Goal: Information Seeking & Learning: Learn about a topic

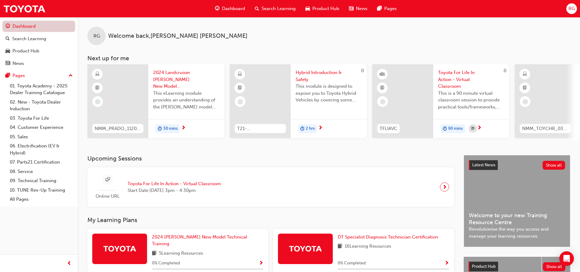
click at [33, 25] on link "Dashboard" at bounding box center [38, 26] width 73 height 11
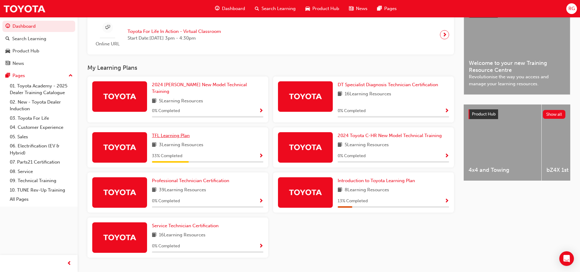
click at [167, 133] on span "TFL Learning Plan" at bounding box center [171, 135] width 38 height 5
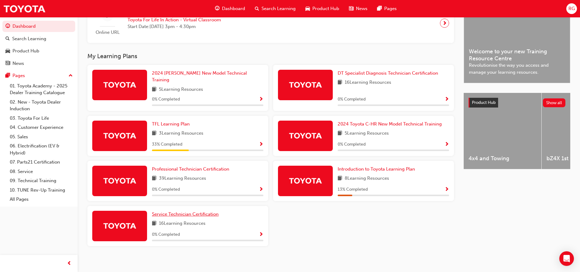
scroll to position [164, 0]
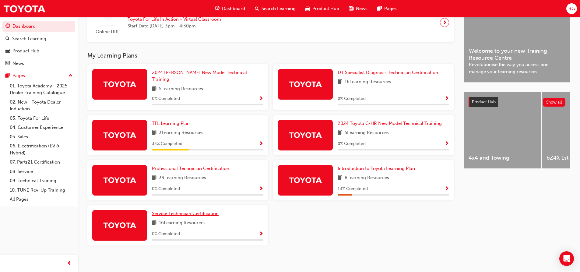
click at [210, 211] on span "Service Technician Certification" at bounding box center [185, 213] width 67 height 5
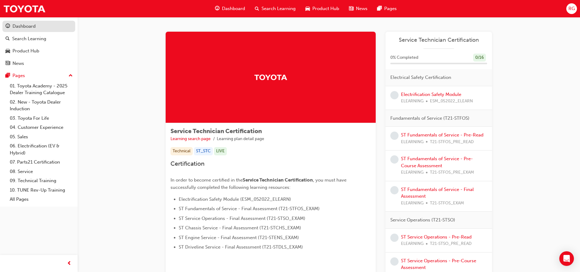
click at [25, 25] on div "Dashboard" at bounding box center [23, 26] width 23 height 7
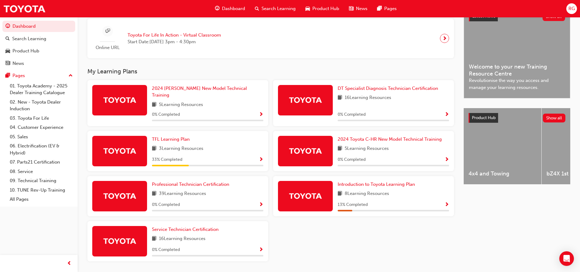
scroll to position [152, 0]
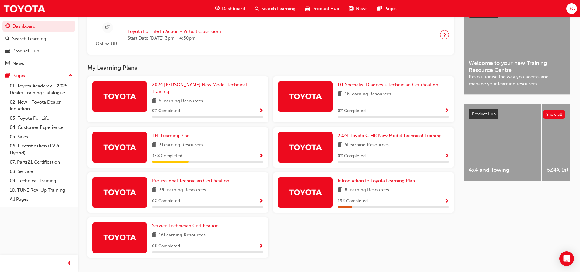
click at [204, 223] on span "Service Technician Certification" at bounding box center [185, 225] width 67 height 5
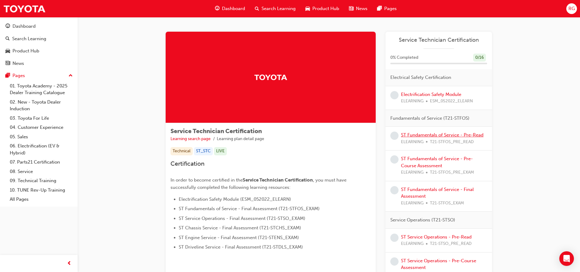
click at [427, 133] on link "ST Fundamentals of Service - Pre-Read" at bounding box center [442, 134] width 83 height 5
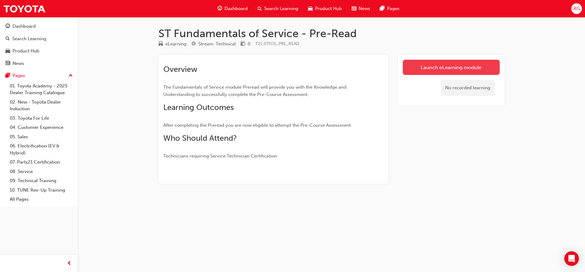
click at [436, 65] on link "Launch eLearning module" at bounding box center [451, 67] width 97 height 15
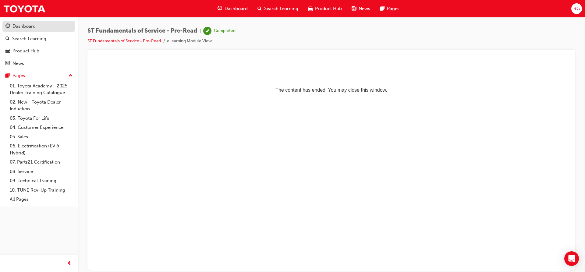
click at [19, 23] on div "Dashboard" at bounding box center [23, 26] width 23 height 7
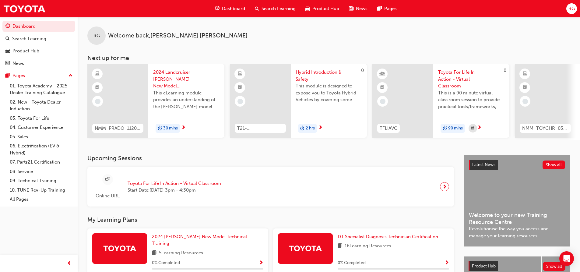
scroll to position [164, 0]
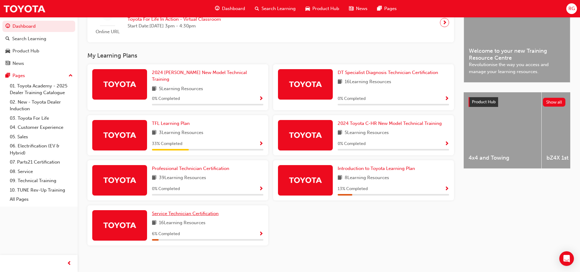
click at [184, 211] on span "Service Technician Certification" at bounding box center [185, 213] width 67 height 5
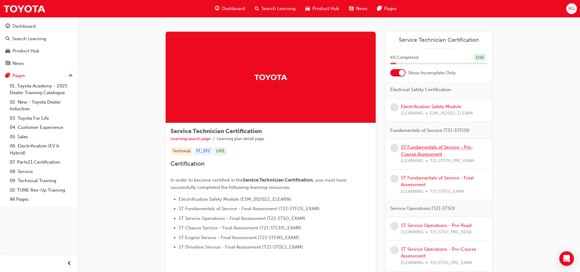
click at [423, 148] on link "ST Fundamentals of Service - Pre-Course Assessment" at bounding box center [437, 150] width 72 height 12
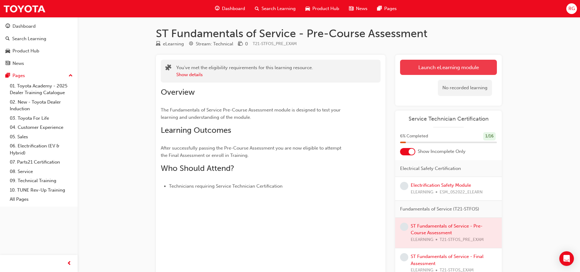
click at [423, 66] on link "Launch eLearning module" at bounding box center [448, 67] width 97 height 15
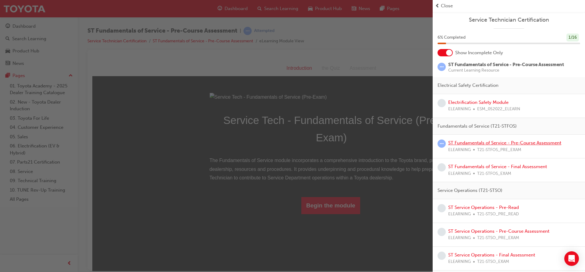
click at [478, 143] on link "ST Fundamentals of Service - Pre-Course Assessment" at bounding box center [504, 142] width 113 height 5
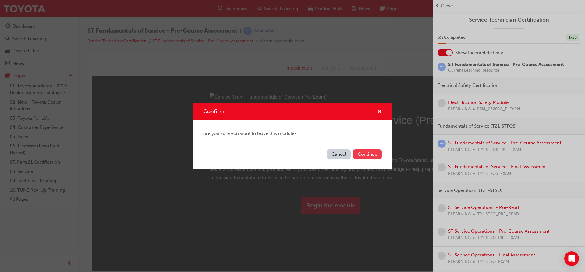
click at [376, 152] on button "Continue" at bounding box center [367, 154] width 29 height 10
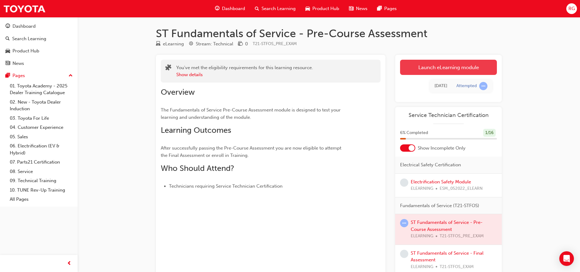
click at [434, 68] on link "Launch eLearning module" at bounding box center [448, 67] width 97 height 15
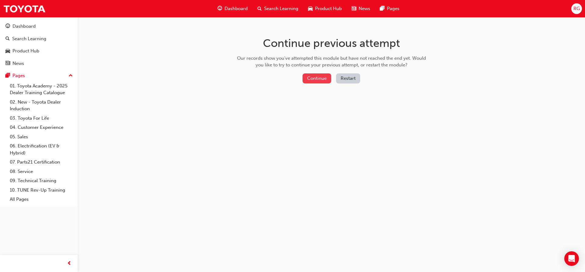
click at [322, 79] on button "Continue" at bounding box center [316, 78] width 29 height 10
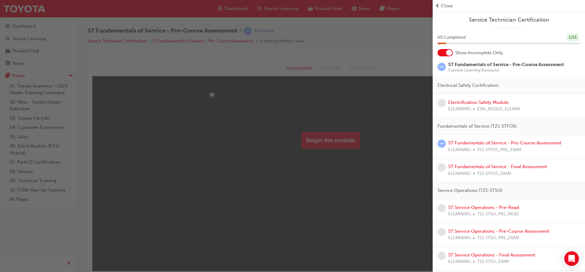
click at [411, 139] on div "button" at bounding box center [216, 136] width 432 height 272
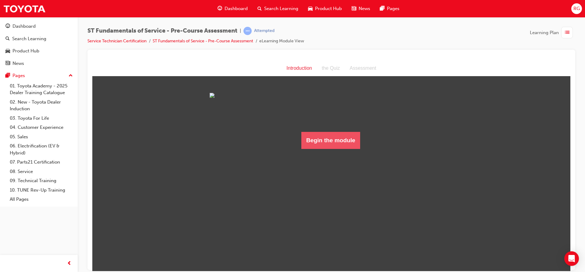
click at [339, 149] on button "Begin the module" at bounding box center [330, 140] width 59 height 17
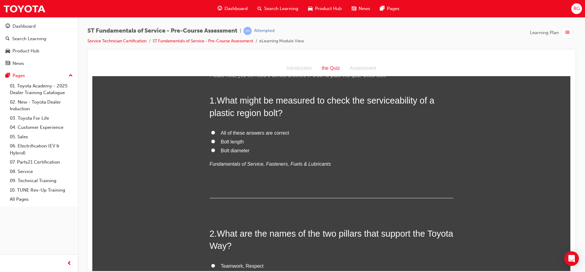
scroll to position [30, 0]
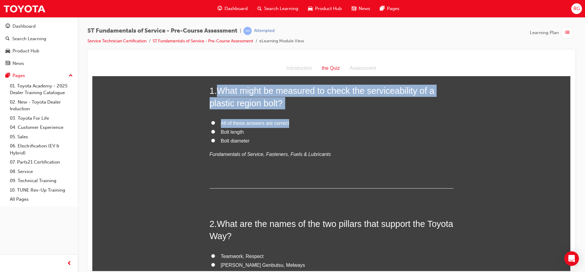
drag, startPoint x: 215, startPoint y: 87, endPoint x: 306, endPoint y: 106, distance: 92.6
click at [305, 106] on h2 "1 . What might be measured to check the serviceability of a plastic region bolt?" at bounding box center [332, 96] width 244 height 25
click at [306, 106] on h2 "1 . What might be measured to check the serviceability of a plastic region bolt?" at bounding box center [332, 96] width 244 height 25
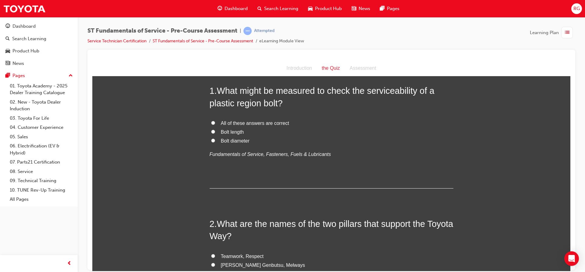
click at [211, 133] on input "Bolt length" at bounding box center [213, 131] width 4 height 4
radio input "true"
click at [211, 140] on input "Bolt diameter" at bounding box center [213, 140] width 4 height 4
radio input "true"
click at [212, 129] on label "Bolt length" at bounding box center [332, 132] width 244 height 9
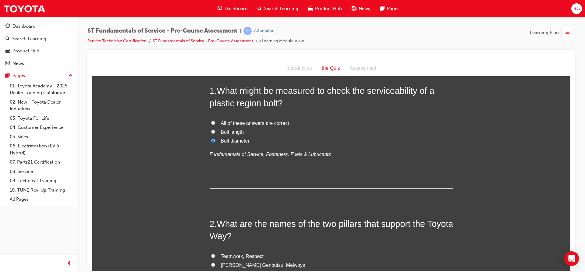
click at [212, 129] on input "Bolt length" at bounding box center [213, 131] width 4 height 4
radio input "true"
click at [211, 124] on input "All of these answers are correct" at bounding box center [213, 123] width 4 height 4
radio input "true"
click at [211, 133] on input "Bolt length" at bounding box center [213, 131] width 4 height 4
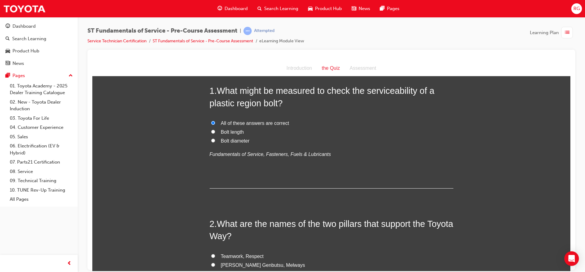
radio input "true"
click at [211, 141] on input "Bolt diameter" at bounding box center [213, 140] width 4 height 4
radio input "true"
click at [211, 131] on input "Bolt length" at bounding box center [213, 131] width 4 height 4
radio input "true"
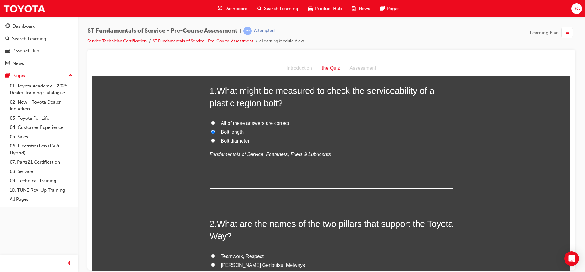
click at [211, 124] on input "All of these answers are correct" at bounding box center [213, 123] width 4 height 4
radio input "true"
click at [210, 131] on label "Bolt length" at bounding box center [332, 132] width 244 height 9
click at [211, 131] on input "Bolt length" at bounding box center [213, 131] width 4 height 4
radio input "true"
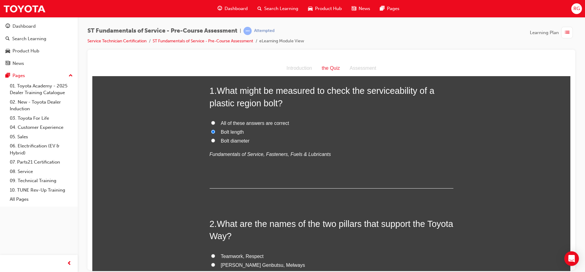
click at [211, 139] on input "Bolt diameter" at bounding box center [213, 140] width 4 height 4
radio input "true"
click at [213, 127] on label "All of these answers are correct" at bounding box center [332, 123] width 244 height 9
click at [213, 125] on input "All of these answers are correct" at bounding box center [213, 123] width 4 height 4
radio input "true"
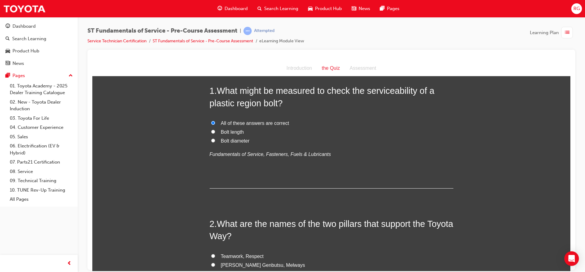
click at [211, 132] on input "Bolt length" at bounding box center [213, 131] width 4 height 4
radio input "true"
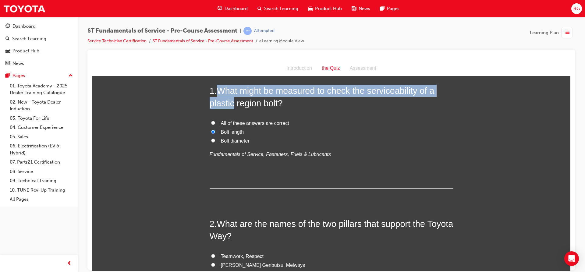
drag, startPoint x: 218, startPoint y: 93, endPoint x: 232, endPoint y: 99, distance: 14.6
click at [231, 98] on span "What might be measured to check the serviceability of a plastic region bolt?" at bounding box center [322, 97] width 225 height 22
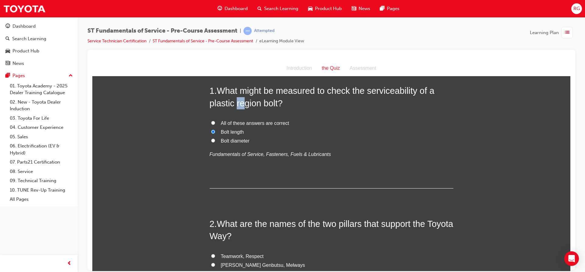
drag, startPoint x: 236, startPoint y: 101, endPoint x: 242, endPoint y: 102, distance: 5.6
click at [242, 102] on span "What might be measured to check the serviceability of a plastic region bolt?" at bounding box center [322, 97] width 225 height 22
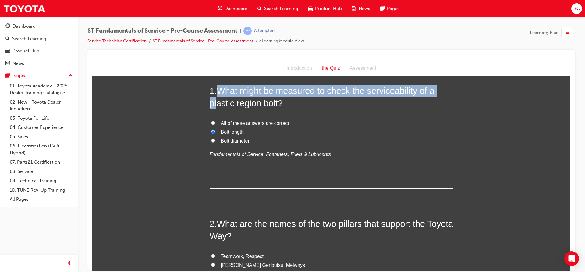
drag, startPoint x: 217, startPoint y: 92, endPoint x: 214, endPoint y: 105, distance: 13.4
click at [214, 105] on span "What might be measured to check the serviceability of a plastic region bolt?" at bounding box center [322, 97] width 225 height 22
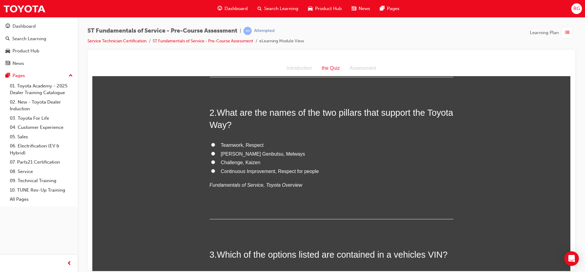
scroll to position [152, 0]
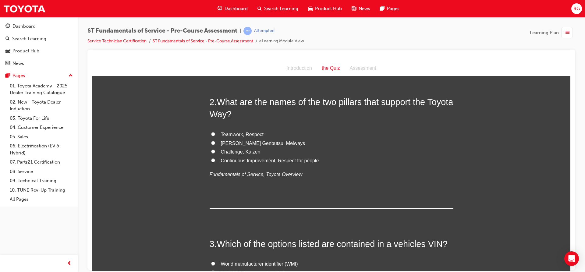
click at [212, 132] on input "Teamwork, Respect" at bounding box center [213, 134] width 4 height 4
radio input "true"
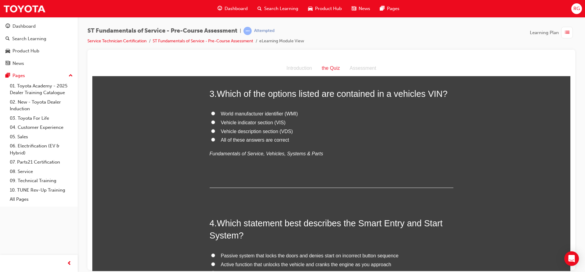
scroll to position [305, 0]
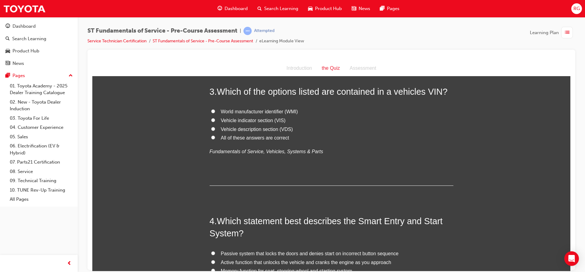
click at [213, 120] on label "Vehicle indicator section (VIS)" at bounding box center [332, 120] width 244 height 9
click at [213, 120] on input "Vehicle indicator section (VIS)" at bounding box center [213, 120] width 4 height 4
radio input "true"
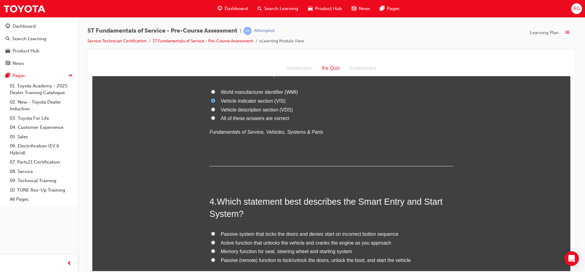
scroll to position [335, 0]
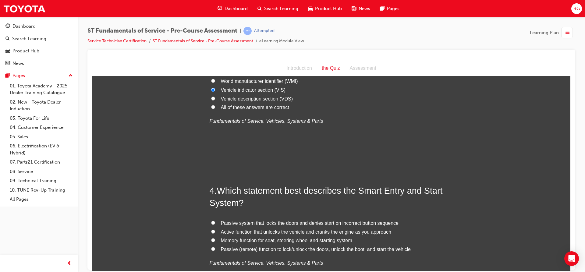
click at [211, 104] on label "All of these answers are correct" at bounding box center [332, 107] width 244 height 9
click at [211, 105] on input "All of these answers are correct" at bounding box center [213, 107] width 4 height 4
radio input "true"
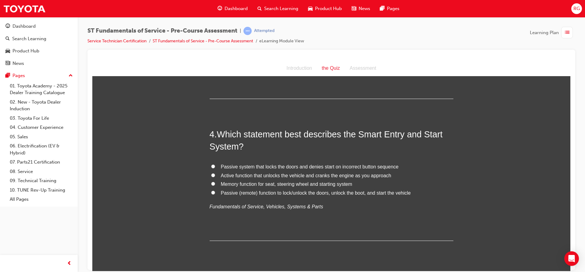
scroll to position [457, 0]
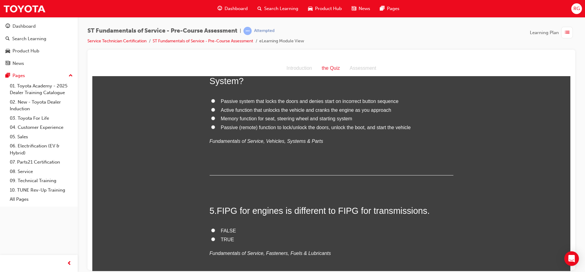
click at [212, 102] on input "Passive system that locks the doors and denies start on incorrect button sequen…" at bounding box center [213, 101] width 4 height 4
radio input "true"
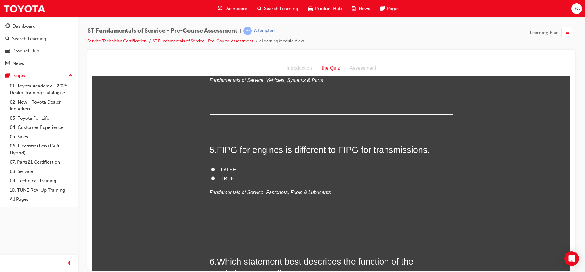
scroll to position [548, 0]
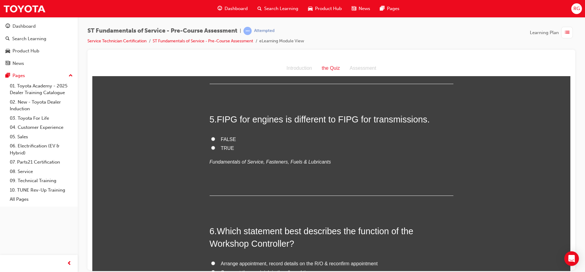
click at [223, 136] on span "FALSE" at bounding box center [228, 138] width 15 height 5
click at [215, 137] on input "FALSE" at bounding box center [213, 139] width 4 height 4
radio input "true"
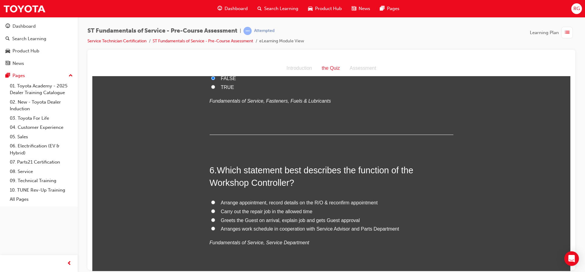
scroll to position [579, 0]
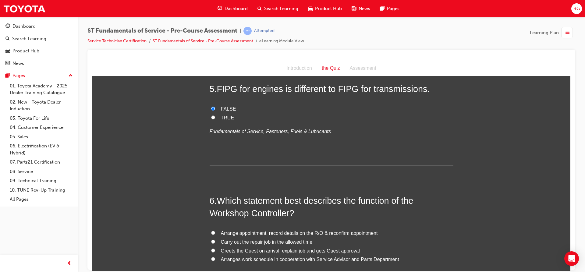
click at [212, 113] on label "TRUE" at bounding box center [332, 117] width 244 height 9
click at [212, 115] on input "TRUE" at bounding box center [213, 117] width 4 height 4
radio input "true"
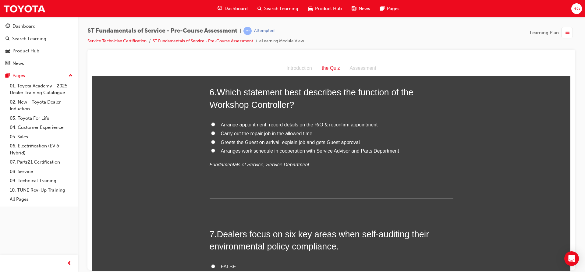
scroll to position [701, 0]
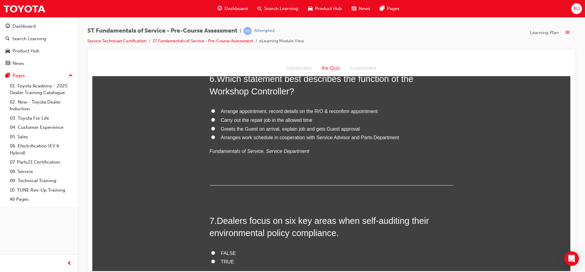
click at [210, 122] on label "Carry out the repair job in the allowed time" at bounding box center [332, 120] width 244 height 9
click at [211, 122] on input "Carry out the repair job in the allowed time" at bounding box center [213, 120] width 4 height 4
radio input "true"
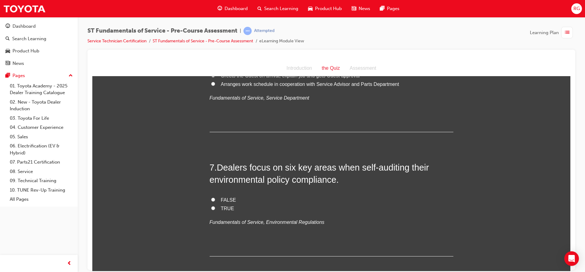
scroll to position [792, 0]
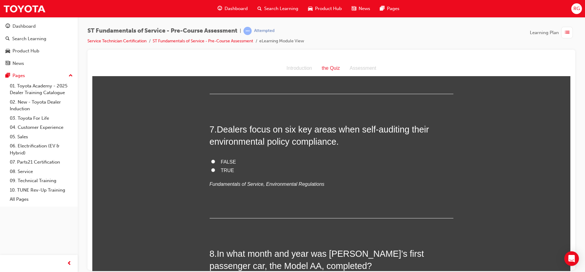
click at [223, 171] on span "TRUE" at bounding box center [227, 170] width 13 height 5
click at [215, 171] on input "TRUE" at bounding box center [213, 170] width 4 height 4
radio input "true"
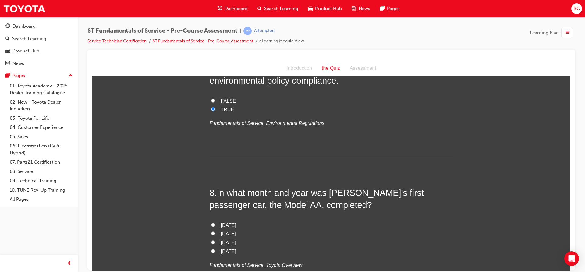
scroll to position [883, 0]
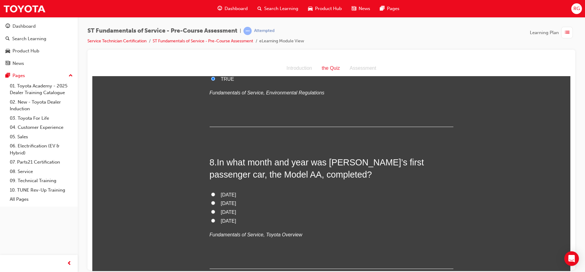
click at [211, 195] on input "[DATE]" at bounding box center [213, 194] width 4 height 4
radio input "true"
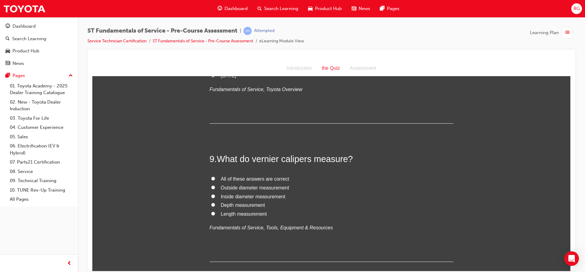
scroll to position [1066, 0]
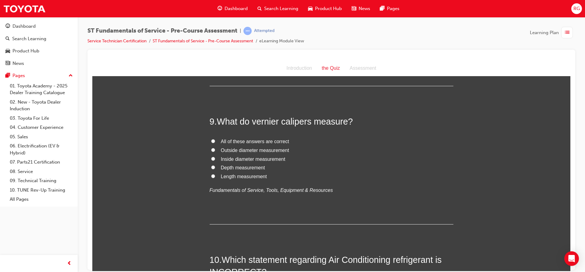
click at [212, 159] on input "Inside diameter measurement" at bounding box center [213, 159] width 4 height 4
radio input "true"
click at [214, 167] on label "Depth measurement" at bounding box center [332, 167] width 244 height 9
click at [214, 167] on input "Depth measurement" at bounding box center [213, 167] width 4 height 4
radio input "true"
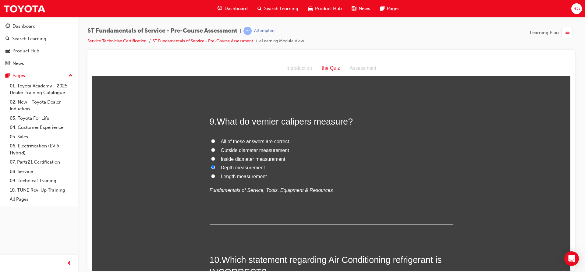
click at [213, 158] on label "Inside diameter measurement" at bounding box center [332, 159] width 244 height 9
click at [213, 158] on input "Inside diameter measurement" at bounding box center [213, 159] width 4 height 4
radio input "true"
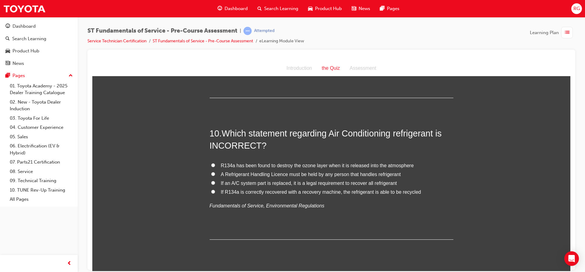
scroll to position [1218, 0]
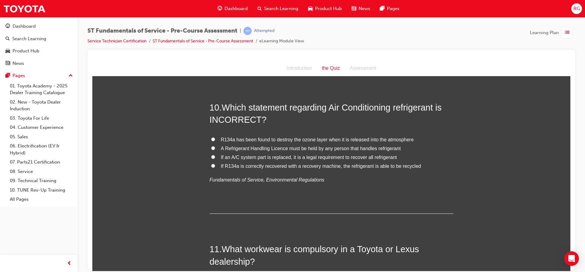
click at [216, 139] on label "R134a has been found to destroy the ozone layer when it is released into the at…" at bounding box center [332, 139] width 244 height 9
click at [215, 139] on input "R134a has been found to destroy the ozone layer when it is released into the at…" at bounding box center [213, 139] width 4 height 4
radio input "true"
click at [221, 166] on span "If R134a is correctly recovered with a recovery machine, the refrigerant is abl…" at bounding box center [321, 165] width 200 height 5
click at [215, 166] on input "If R134a is correctly recovered with a recovery machine, the refrigerant is abl…" at bounding box center [213, 166] width 4 height 4
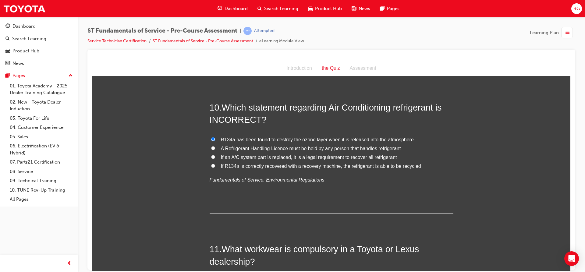
radio input "true"
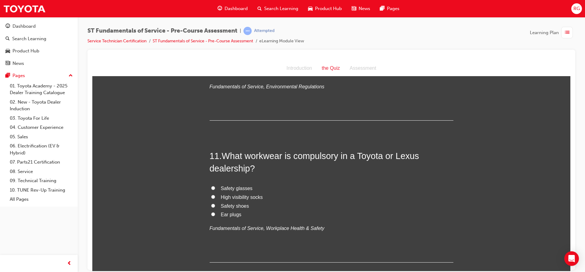
scroll to position [1340, 0]
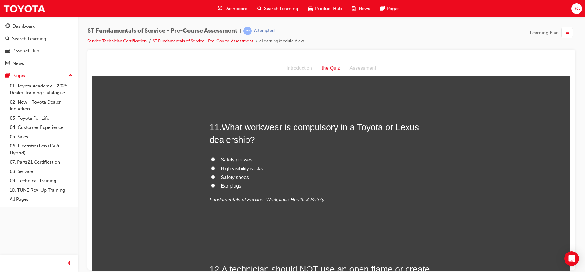
click at [211, 178] on input "Safety shoes" at bounding box center [213, 177] width 4 height 4
radio input "true"
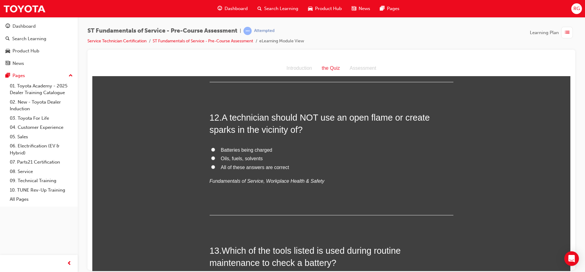
scroll to position [1492, 0]
click at [231, 156] on span "Oils, fuels, solvents" at bounding box center [242, 157] width 42 height 5
click at [215, 156] on input "Oils, fuels, solvents" at bounding box center [213, 157] width 4 height 4
radio input "true"
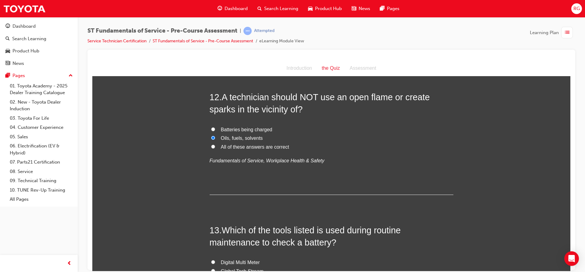
scroll to position [1523, 0]
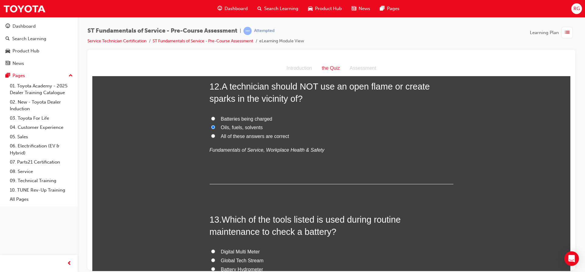
click at [227, 136] on span "All of these answers are correct" at bounding box center [255, 135] width 68 height 5
click at [215, 136] on input "All of these answers are correct" at bounding box center [213, 136] width 4 height 4
radio input "true"
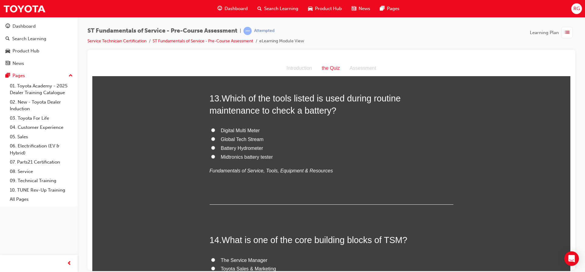
scroll to position [1645, 0]
click at [232, 156] on span "Midtronics battery tester" at bounding box center [247, 156] width 52 height 5
click at [215, 156] on input "Midtronics battery tester" at bounding box center [213, 156] width 4 height 4
radio input "true"
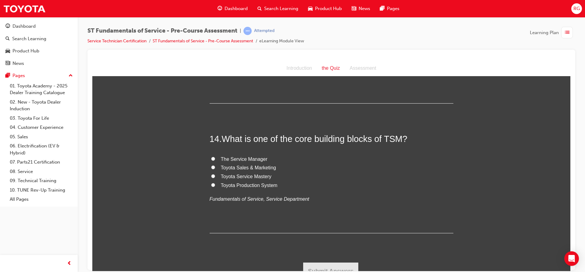
scroll to position [1753, 0]
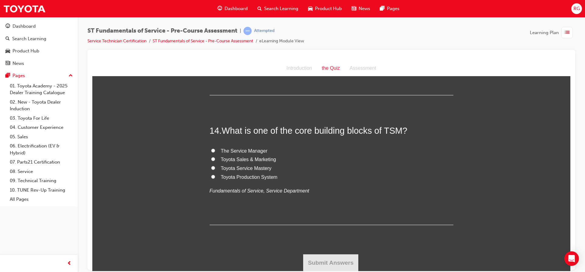
click at [231, 175] on span "Toyota Production System" at bounding box center [249, 176] width 57 height 5
click at [215, 175] on input "Toyota Production System" at bounding box center [213, 177] width 4 height 4
radio input "true"
click at [335, 267] on button "Submit Answers" at bounding box center [330, 262] width 55 height 17
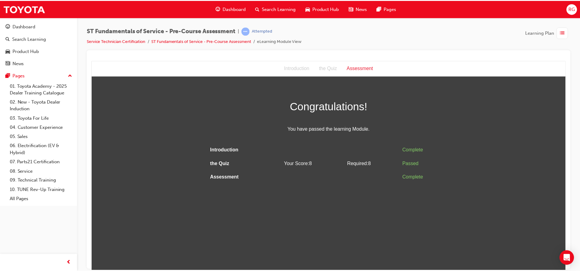
scroll to position [0, 0]
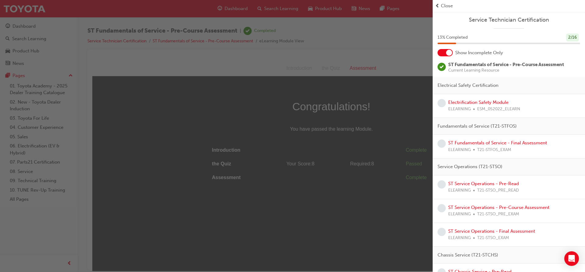
click at [443, 105] on span "learningRecordVerb_NONE-icon" at bounding box center [441, 103] width 8 height 8
click at [454, 100] on link "Electrification Safety Module" at bounding box center [478, 102] width 60 height 5
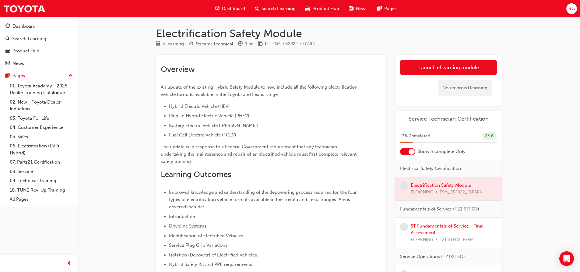
click at [403, 227] on span "learningRecordVerb_NONE-icon" at bounding box center [404, 227] width 8 height 8
click at [417, 224] on link "ST Fundamentals of Service - Final Assessment" at bounding box center [447, 229] width 73 height 12
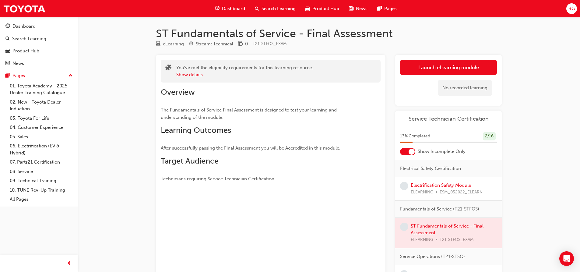
click at [310, 178] on p "Technicians requiring Service Technician Certification" at bounding box center [260, 178] width 198 height 7
click at [219, 75] on div "Show details" at bounding box center [244, 74] width 137 height 7
click at [183, 74] on button "Show details" at bounding box center [189, 74] width 26 height 7
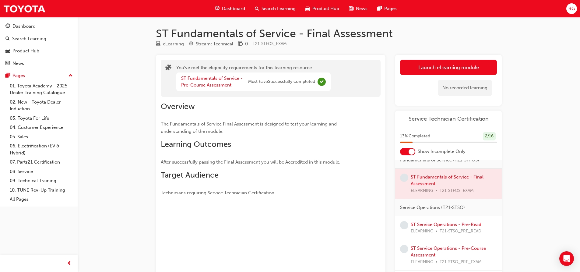
scroll to position [61, 0]
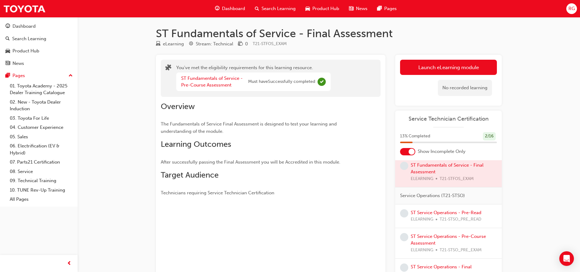
click at [433, 207] on div "ST Service Operations - Pre-Read ELEARNING T21-STSO_PRE_READ" at bounding box center [448, 216] width 107 height 24
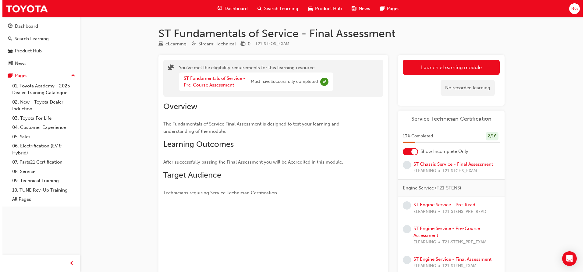
scroll to position [274, 0]
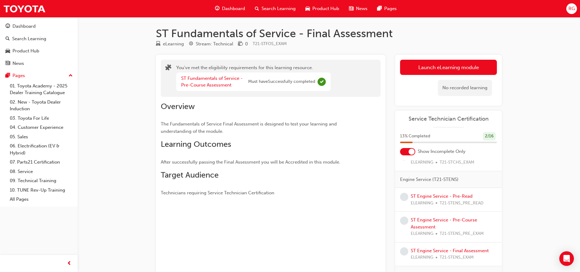
click at [425, 201] on span "ELEARNING" at bounding box center [422, 203] width 23 height 7
click at [435, 196] on link "ST Engine Service - Pre-Read" at bounding box center [442, 195] width 62 height 5
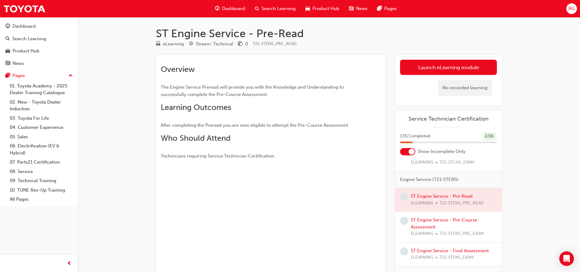
click at [253, 107] on h2 "Learning Outcomes" at bounding box center [260, 108] width 198 height 10
click at [246, 108] on h2 "Learning Outcomes" at bounding box center [260, 108] width 198 height 10
click at [209, 118] on div "Overview The Engine Service Preread will provide you with the Knowledge and Und…" at bounding box center [260, 112] width 198 height 95
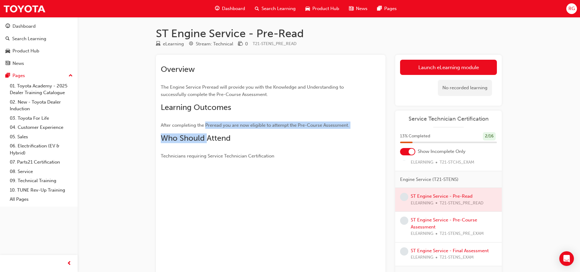
drag, startPoint x: 207, startPoint y: 129, endPoint x: 207, endPoint y: 137, distance: 7.9
click at [207, 137] on div "Overview The Engine Service Preread will provide you with the Knowledge and Und…" at bounding box center [260, 112] width 198 height 95
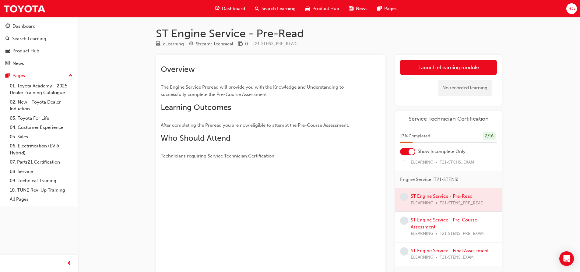
click at [375, 112] on div "Overview The Engine Service Preread will provide you with the Knowledge and Und…" at bounding box center [271, 110] width 220 height 100
click at [20, 27] on div "Dashboard" at bounding box center [23, 26] width 23 height 7
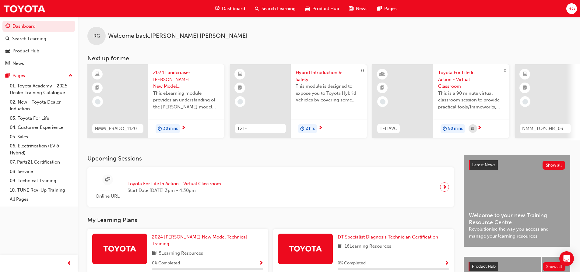
click at [185, 86] on span "2024 Landcruiser [PERSON_NAME] New Model Mechanisms - Model Outline 1" at bounding box center [186, 79] width 66 height 21
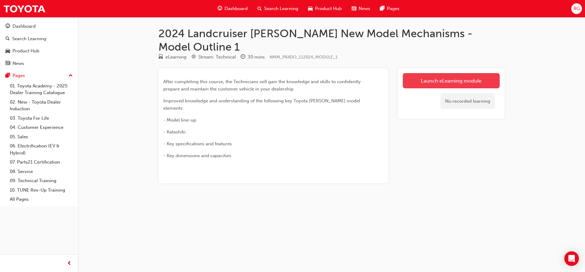
click at [425, 73] on link "Launch eLearning module" at bounding box center [451, 80] width 97 height 15
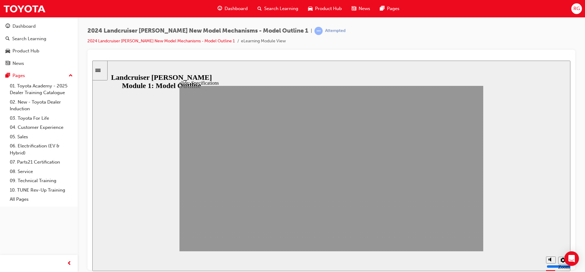
drag, startPoint x: 474, startPoint y: 241, endPoint x: 468, endPoint y: 240, distance: 5.8
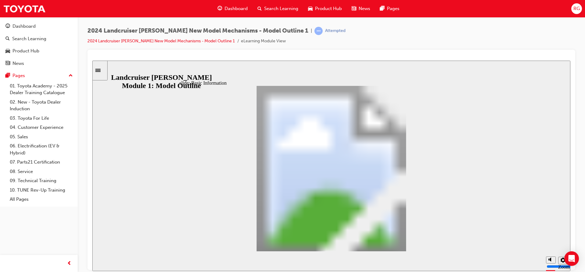
drag, startPoint x: 383, startPoint y: 203, endPoint x: 384, endPoint y: 208, distance: 5.3
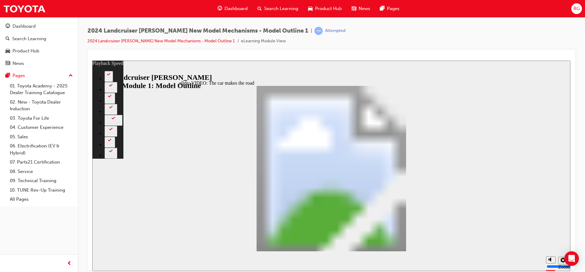
type input "0"
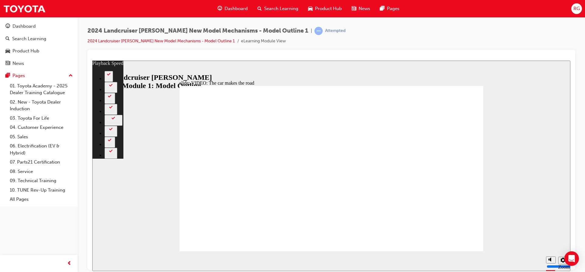
drag, startPoint x: 346, startPoint y: 222, endPoint x: 347, endPoint y: 197, distance: 25.3
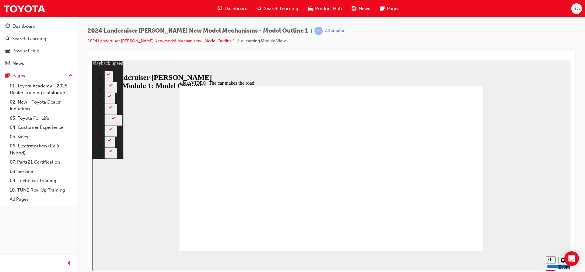
drag, startPoint x: 328, startPoint y: 214, endPoint x: 143, endPoint y: 194, distance: 185.6
click at [143, 194] on div "slide: VIDEO: The car makes the road VIDEO: The car makes the road Oval 2 playb…" at bounding box center [331, 165] width 478 height 210
drag, startPoint x: 198, startPoint y: 222, endPoint x: 201, endPoint y: 220, distance: 3.6
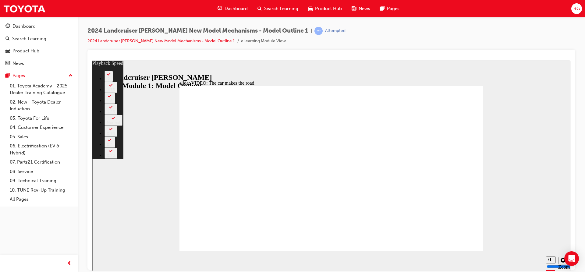
type input "1"
type input "8"
type input "1"
type input "8"
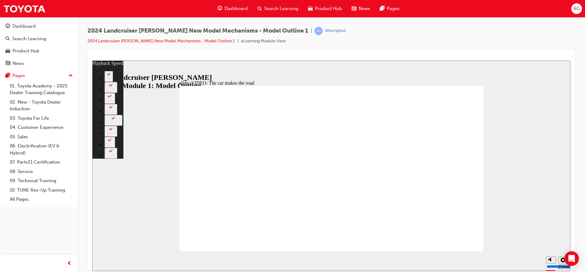
type input "1"
type input "8"
type input "1"
type input "8"
type input "1"
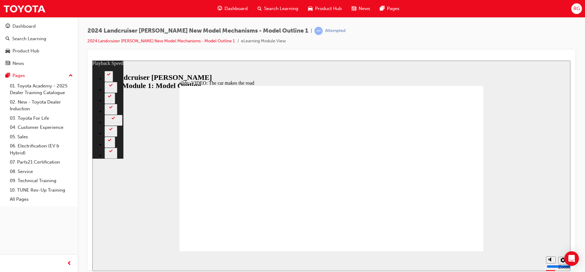
type input "9"
type input "1"
type input "9"
type input "1"
type input "9"
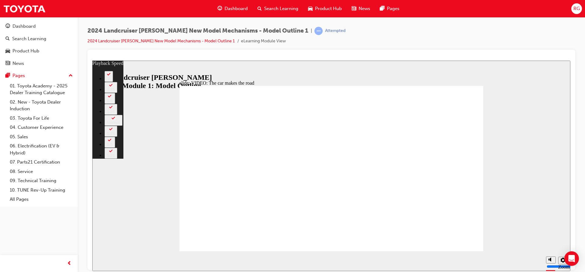
type input "1"
type input "9"
type input "1"
type input "9"
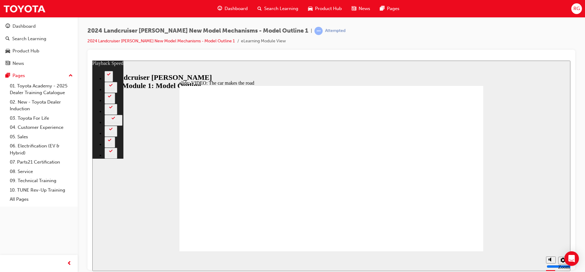
type input "9"
type input "1"
type input "9"
type input "1"
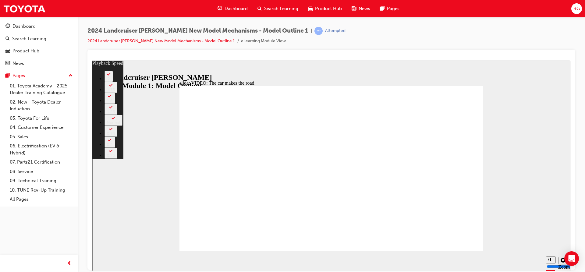
type input "9"
type input "10"
type input "1"
type input "10"
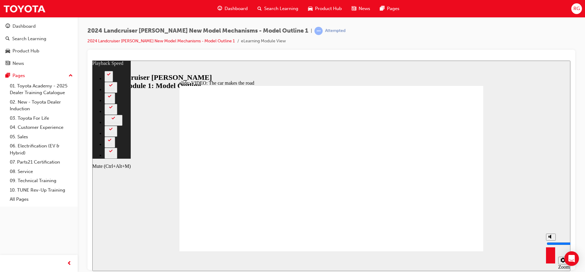
type input "52"
click at [549, 238] on icon "Mute (Ctrl+Alt+M)" at bounding box center [550, 236] width 5 height 4
type input "0"
type input "52"
type input "0"
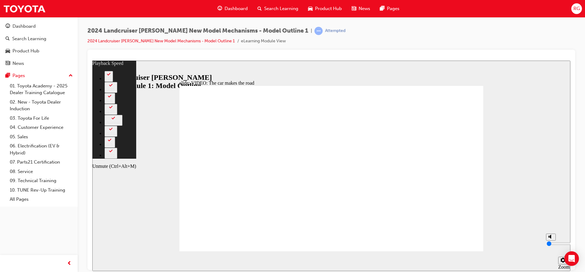
click at [549, 256] on div "misc controls" at bounding box center [550, 251] width 9 height 23
type input "54"
click at [550, 238] on polygon "Unmute (Ctrl+Alt+M)" at bounding box center [550, 236] width 2 height 4
type input "10"
type input "54"
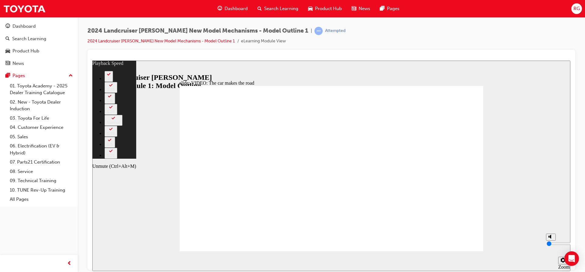
type input "10"
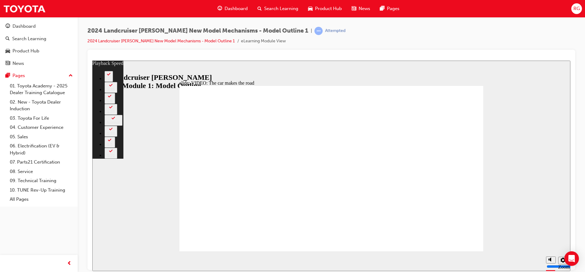
type input "86"
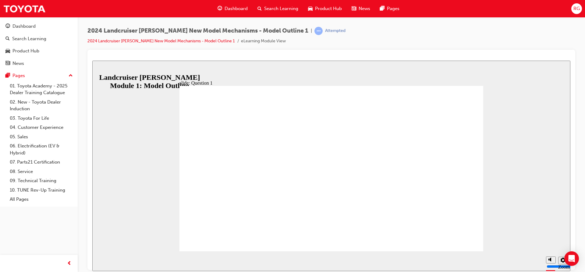
radio input "true"
radio input "false"
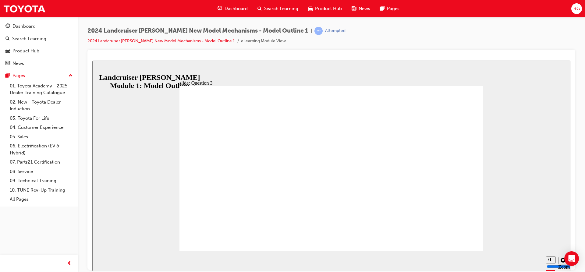
radio input "true"
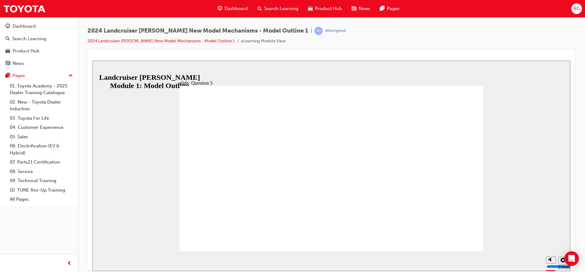
drag, startPoint x: 327, startPoint y: 197, endPoint x: 305, endPoint y: 196, distance: 21.4
radio input "false"
radio input "true"
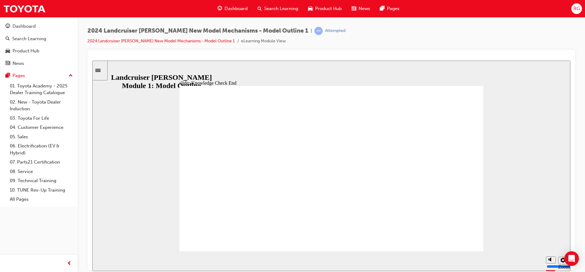
click at [101, 69] on icon "Sidebar Toggle" at bounding box center [99, 70] width 9 height 4
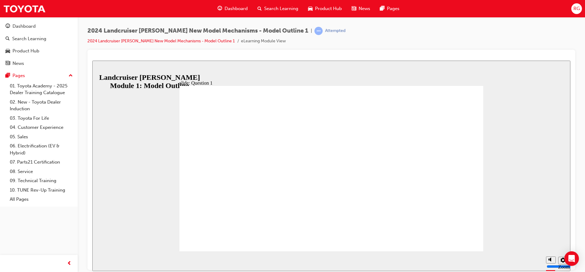
radio input "true"
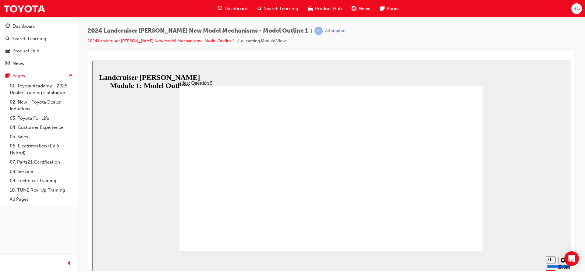
radio input "true"
drag, startPoint x: 263, startPoint y: 192, endPoint x: 452, endPoint y: 224, distance: 191.5
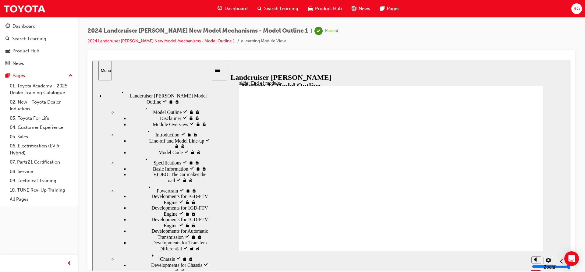
drag, startPoint x: 369, startPoint y: 131, endPoint x: 384, endPoint y: 117, distance: 19.8
click at [42, 90] on link "01. Toyota Academy - 2025 Dealer Training Catalogue" at bounding box center [41, 89] width 68 height 16
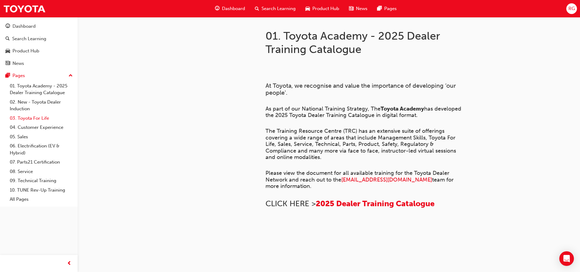
click at [53, 113] on div "01. Toyota Academy - 2025 Dealer Training Catalogue 02. New - Toyota Dealer Ind…" at bounding box center [38, 142] width 73 height 123
click at [44, 119] on link "03. Toyota For Life" at bounding box center [41, 118] width 68 height 9
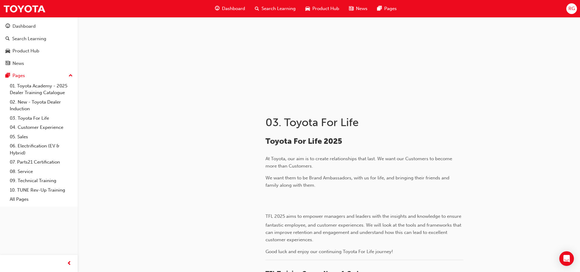
scroll to position [30, 0]
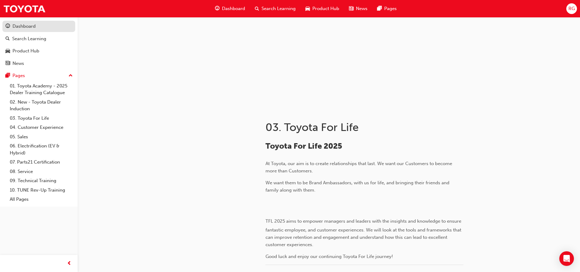
click at [41, 24] on div "Dashboard" at bounding box center [38, 27] width 67 height 8
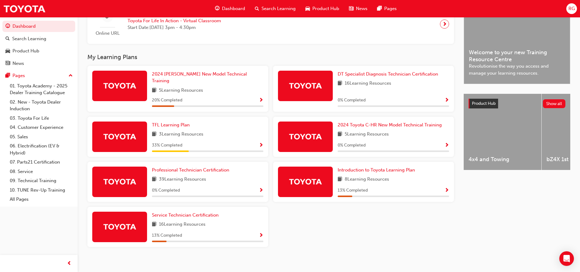
scroll to position [164, 0]
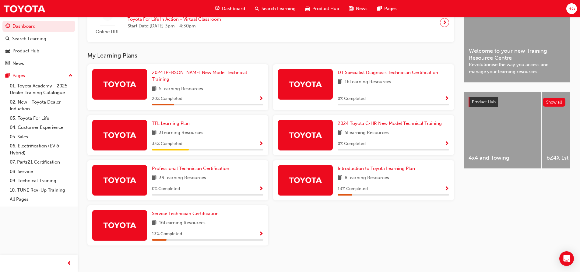
click at [510, 168] on div "4x4 and Towing" at bounding box center [503, 130] width 78 height 76
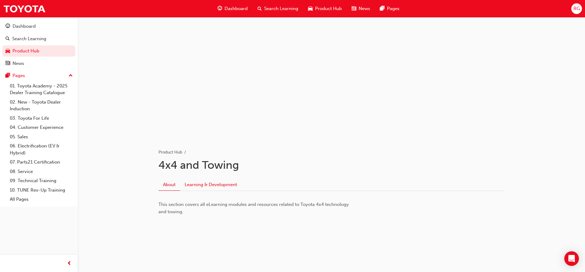
click at [211, 183] on link "Learning & Development" at bounding box center [211, 185] width 62 height 12
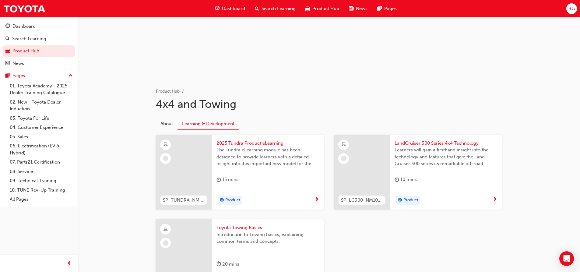
scroll to position [91, 0]
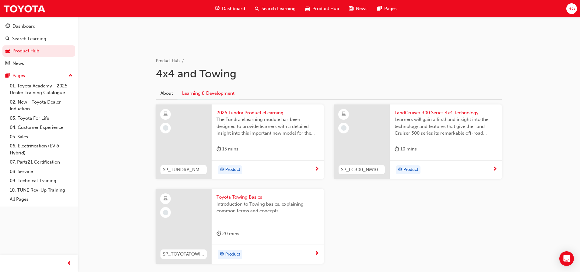
click at [274, 80] on h1 "4x4 and Towing" at bounding box center [329, 73] width 346 height 13
click at [23, 28] on div "Dashboard" at bounding box center [23, 26] width 23 height 7
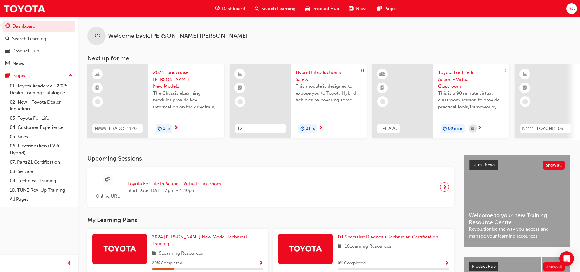
click at [300, 116] on div "Hybrid Introduction & Safety This module is designed to expose you to Toyota Hy…" at bounding box center [329, 101] width 76 height 74
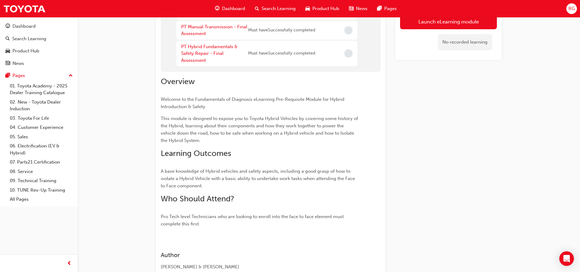
scroll to position [274, 0]
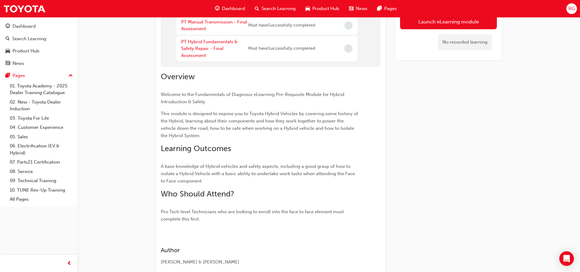
click at [350, 47] on span "Incomplete" at bounding box center [348, 48] width 8 height 8
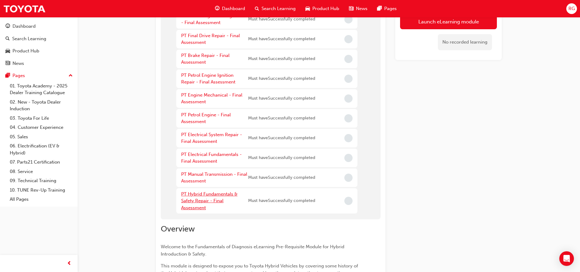
scroll to position [0, 0]
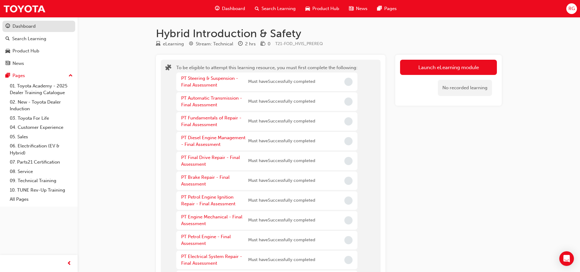
click at [29, 22] on link "Dashboard" at bounding box center [38, 26] width 73 height 11
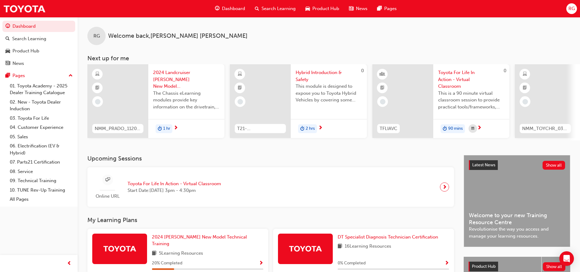
click at [440, 86] on span "Toyota For Life In Action - Virtual Classroom" at bounding box center [471, 79] width 66 height 21
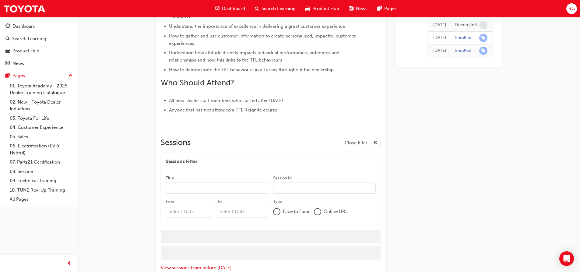
scroll to position [259, 0]
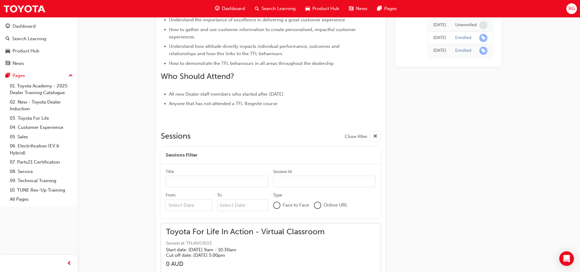
click at [232, 177] on input "Title" at bounding box center [217, 182] width 103 height 12
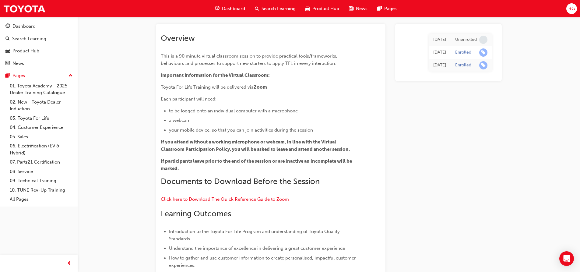
scroll to position [0, 0]
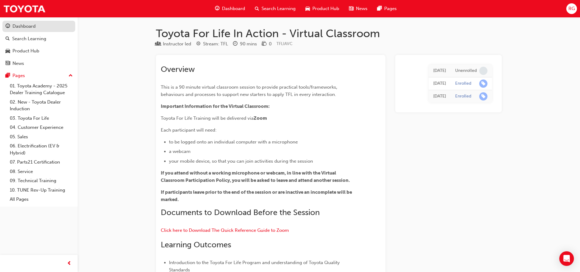
click at [56, 29] on div "Dashboard" at bounding box center [38, 27] width 67 height 8
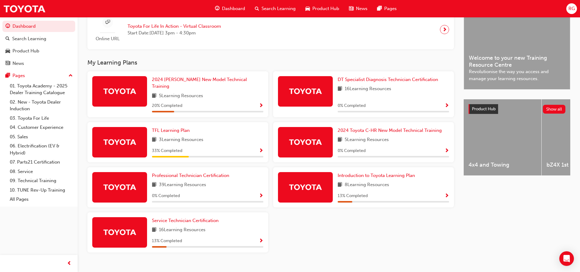
scroll to position [164, 0]
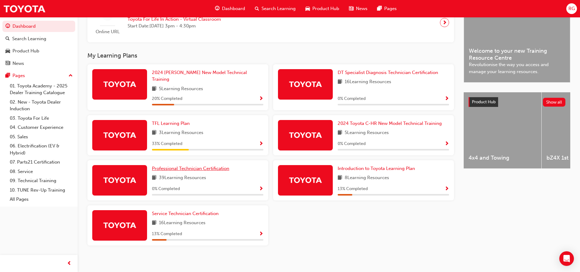
click at [175, 166] on span "Professional Technician Certification" at bounding box center [190, 168] width 77 height 5
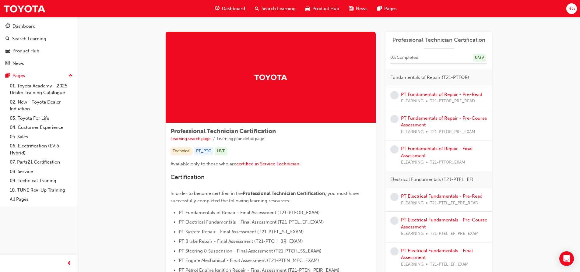
click at [394, 94] on span "learningRecordVerb_NONE-icon" at bounding box center [394, 95] width 8 height 8
click at [418, 147] on link "PT Fundamentals of Repair - Final Assessment" at bounding box center [437, 152] width 72 height 12
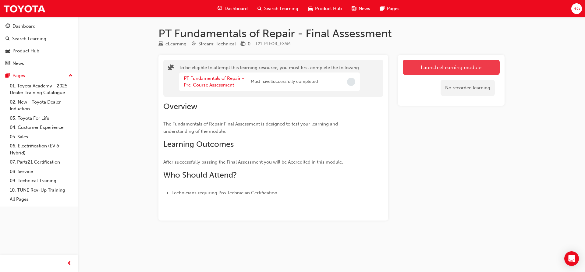
click at [414, 70] on button "Launch eLearning module" at bounding box center [451, 67] width 97 height 15
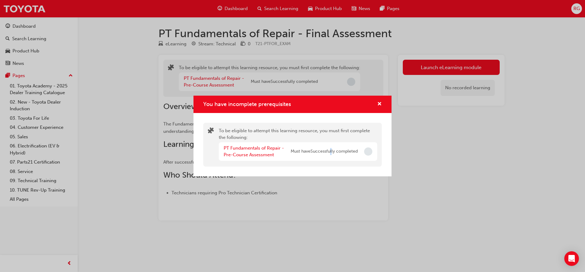
click at [330, 157] on div "PT Fundamentals of Repair - Pre-Course Assessment Must have Successfully comple…" at bounding box center [291, 152] width 134 height 14
click at [382, 104] on div "You have incomplete prerequisites" at bounding box center [292, 104] width 198 height 17
click at [380, 105] on span "cross-icon" at bounding box center [379, 104] width 5 height 5
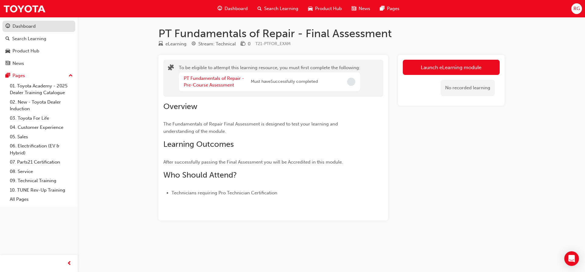
click at [36, 28] on div "Dashboard" at bounding box center [38, 27] width 67 height 8
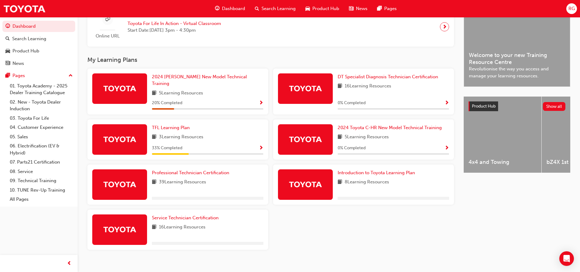
scroll to position [164, 0]
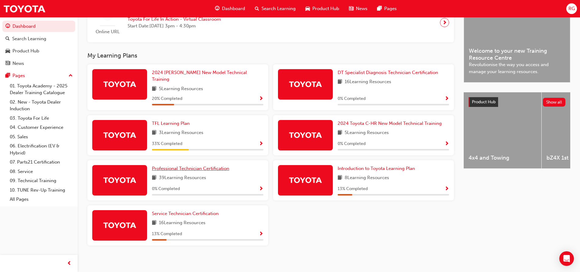
click at [192, 166] on span "Professional Technician Certification" at bounding box center [190, 168] width 77 height 5
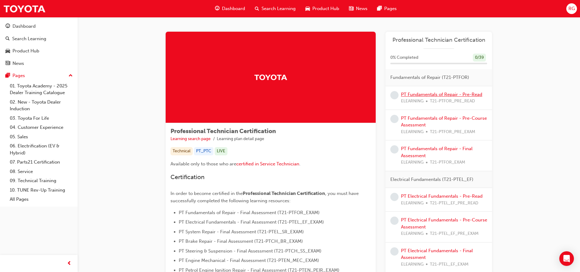
click at [436, 96] on link "PT Fundamentals of Repair - Pre-Read" at bounding box center [441, 94] width 81 height 5
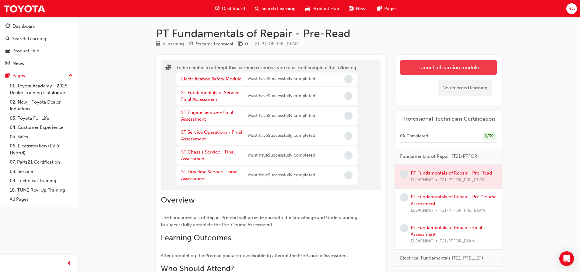
click at [421, 69] on button "Launch eLearning module" at bounding box center [448, 67] width 97 height 15
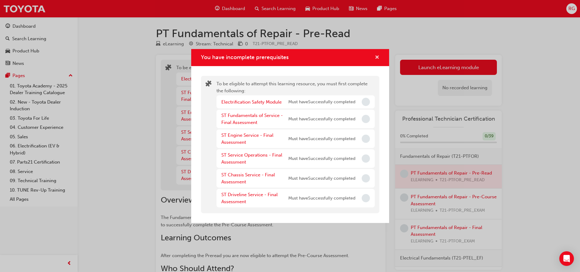
click at [375, 57] on button "You have incomplete prerequisites" at bounding box center [377, 58] width 5 height 8
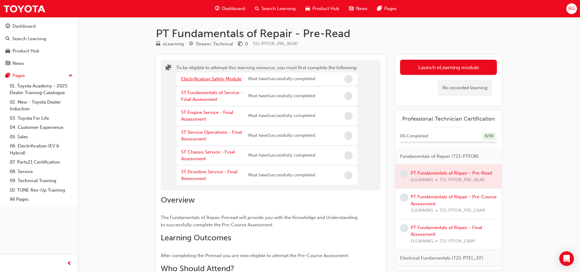
click at [206, 80] on link "Electrification Safety Module" at bounding box center [211, 78] width 60 height 5
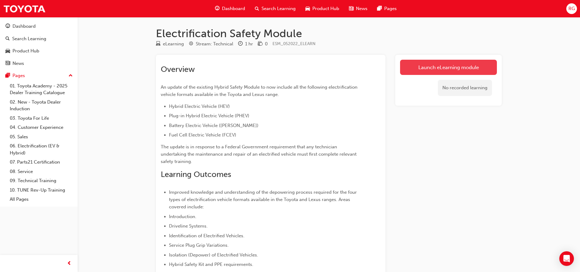
click at [401, 62] on link "Launch eLearning module" at bounding box center [448, 67] width 97 height 15
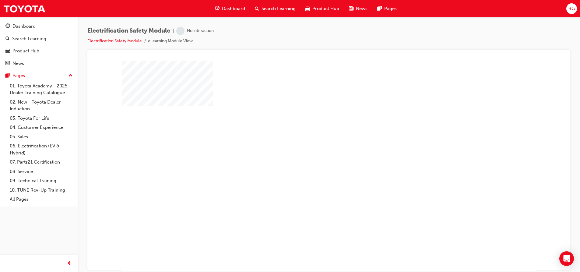
click at [331, 152] on div at bounding box center [329, 169] width 414 height 219
click at [314, 148] on div "play" at bounding box center [314, 148] width 0 height 0
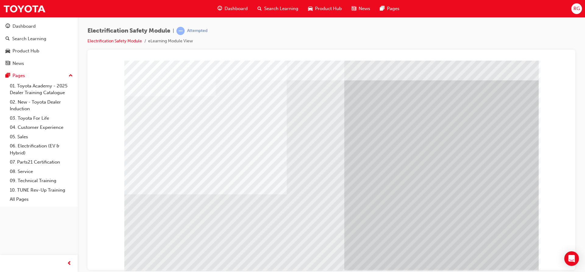
scroll to position [18, 0]
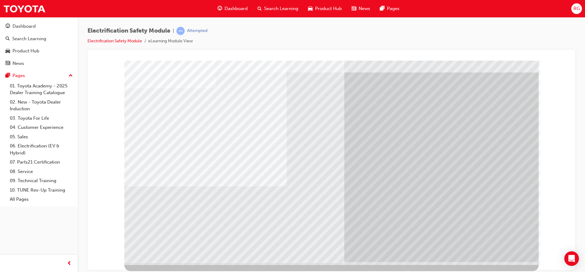
drag, startPoint x: 497, startPoint y: 249, endPoint x: 499, endPoint y: 246, distance: 3.1
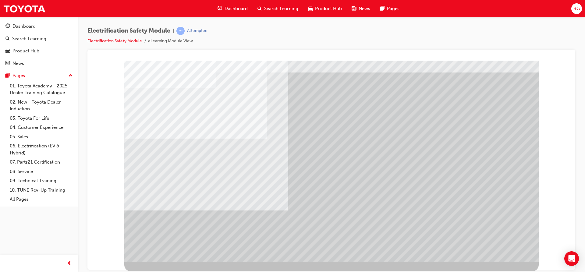
scroll to position [0, 0]
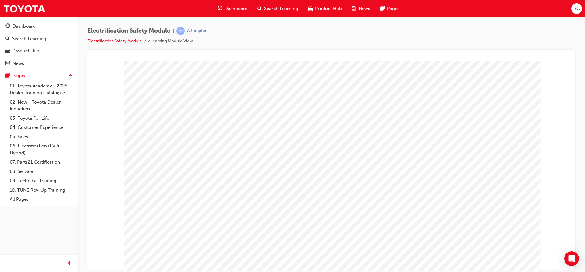
drag, startPoint x: 430, startPoint y: 241, endPoint x: 421, endPoint y: 238, distance: 9.8
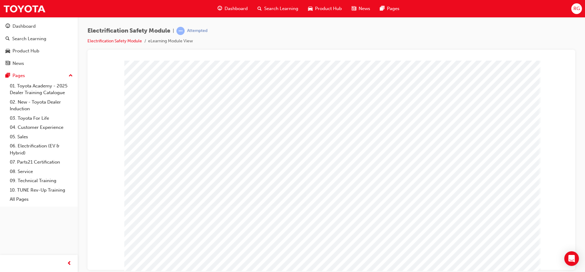
drag, startPoint x: 503, startPoint y: 125, endPoint x: 499, endPoint y: 137, distance: 13.0
click at [499, 137] on div "multistate" at bounding box center [331, 169] width 414 height 219
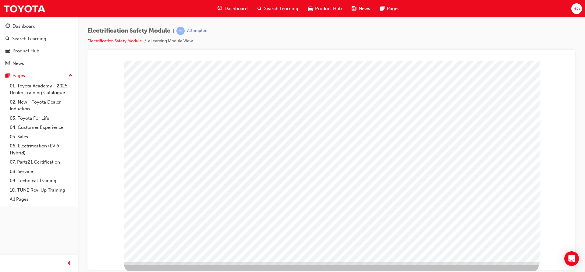
scroll to position [18, 0]
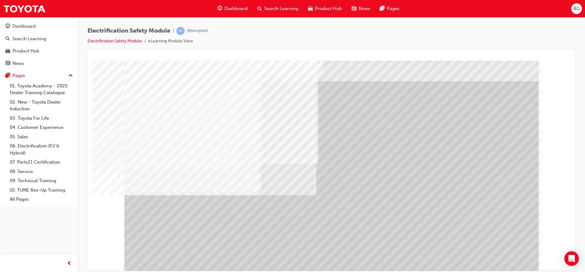
scroll to position [18, 0]
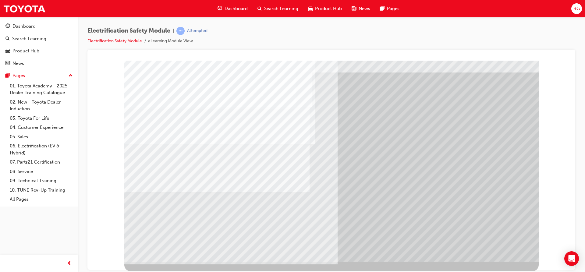
scroll to position [0, 0]
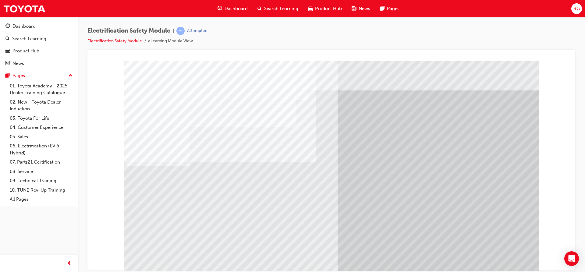
click at [302, 203] on div "multistate" at bounding box center [331, 169] width 414 height 219
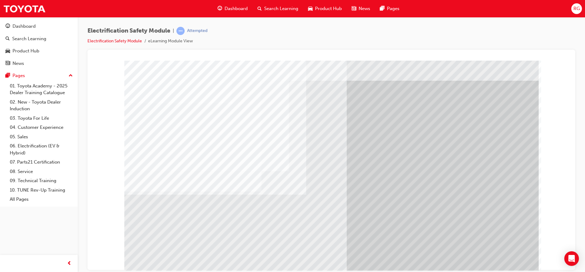
scroll to position [18, 0]
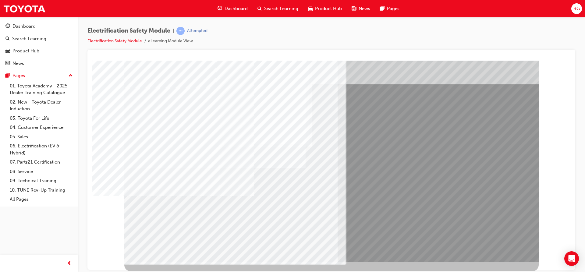
drag, startPoint x: 358, startPoint y: 125, endPoint x: 461, endPoint y: 143, distance: 104.3
click at [461, 143] on div "multistate" at bounding box center [331, 151] width 414 height 219
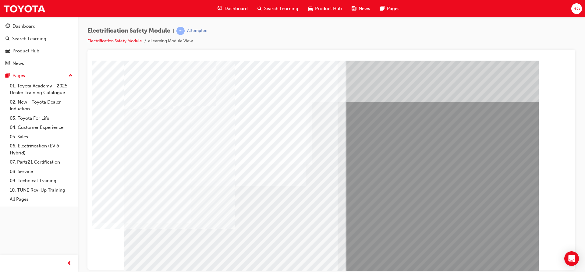
drag, startPoint x: 139, startPoint y: 105, endPoint x: 150, endPoint y: 108, distance: 11.3
drag, startPoint x: 142, startPoint y: 104, endPoint x: 146, endPoint y: 104, distance: 4.3
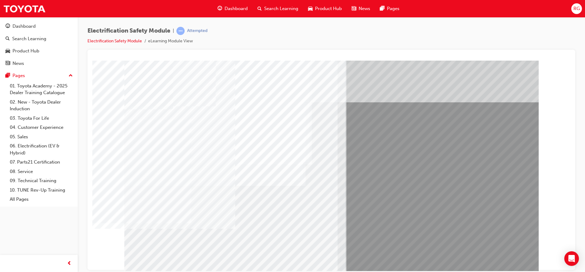
drag, startPoint x: 143, startPoint y: 104, endPoint x: 148, endPoint y: 105, distance: 5.2
drag, startPoint x: 148, startPoint y: 105, endPoint x: 137, endPoint y: 105, distance: 11.0
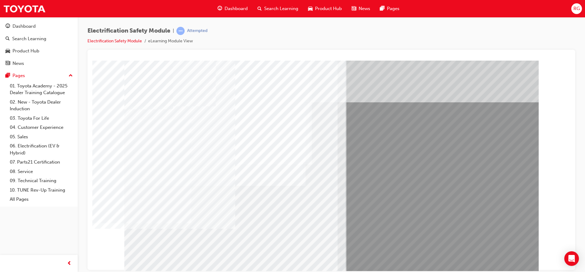
drag, startPoint x: 137, startPoint y: 105, endPoint x: 156, endPoint y: 106, distance: 19.2
drag, startPoint x: 143, startPoint y: 104, endPoint x: 308, endPoint y: 115, distance: 165.1
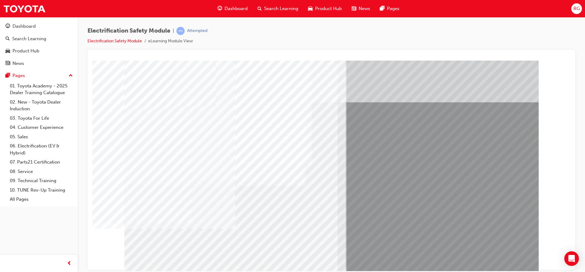
drag, startPoint x: 138, startPoint y: 114, endPoint x: 328, endPoint y: 120, distance: 189.5
click at [328, 120] on div "multistate" at bounding box center [331, 169] width 414 height 219
drag, startPoint x: 143, startPoint y: 77, endPoint x: 200, endPoint y: 190, distance: 126.4
click at [200, 190] on div "multistate" at bounding box center [331, 169] width 414 height 219
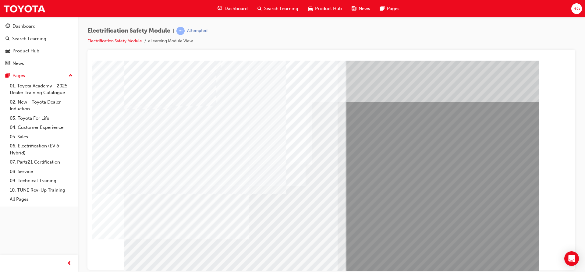
drag, startPoint x: 348, startPoint y: 156, endPoint x: 361, endPoint y: 188, distance: 34.6
drag, startPoint x: 446, startPoint y: 189, endPoint x: 383, endPoint y: 194, distance: 63.9
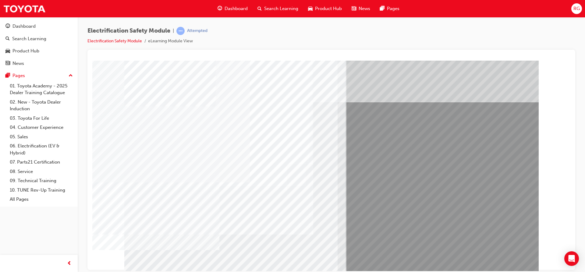
drag, startPoint x: 439, startPoint y: 82, endPoint x: 469, endPoint y: 199, distance: 121.0
click at [439, 101] on div "multistate" at bounding box center [331, 169] width 414 height 219
drag, startPoint x: 435, startPoint y: 190, endPoint x: 413, endPoint y: 190, distance: 22.5
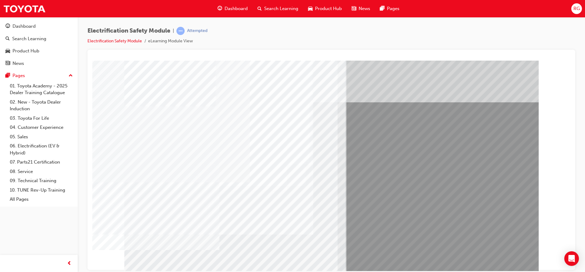
drag, startPoint x: 260, startPoint y: 218, endPoint x: 267, endPoint y: 218, distance: 7.0
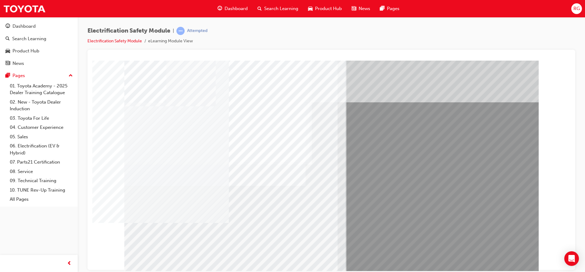
drag, startPoint x: 280, startPoint y: 218, endPoint x: 301, endPoint y: 218, distance: 21.0
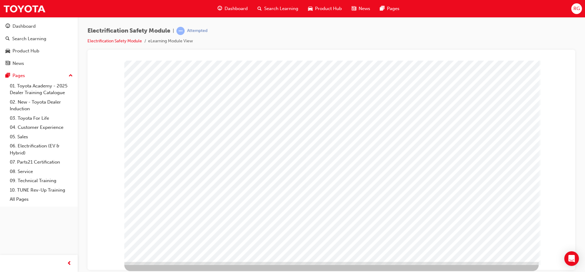
drag, startPoint x: 336, startPoint y: 130, endPoint x: 359, endPoint y: 142, distance: 26.0
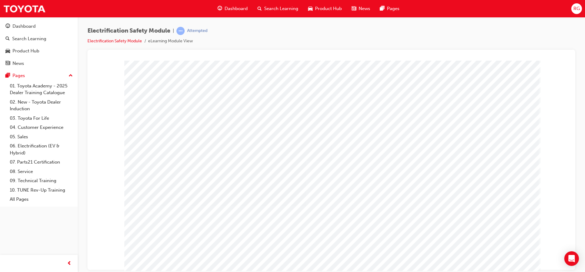
drag, startPoint x: 144, startPoint y: 167, endPoint x: 288, endPoint y: 163, distance: 144.1
click at [288, 163] on div "multistate" at bounding box center [331, 169] width 414 height 219
drag, startPoint x: 305, startPoint y: 143, endPoint x: 167, endPoint y: 147, distance: 138.3
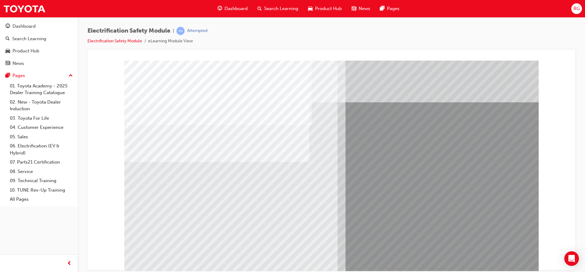
drag, startPoint x: 438, startPoint y: 177, endPoint x: 408, endPoint y: 183, distance: 30.7
drag, startPoint x: 286, startPoint y: 212, endPoint x: 253, endPoint y: 209, distance: 32.7
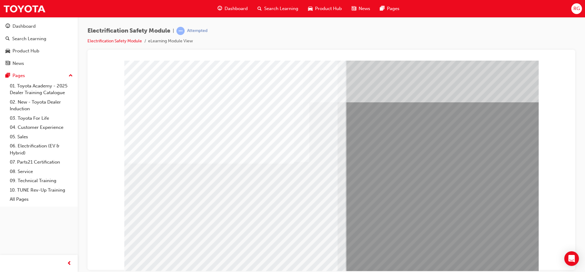
drag, startPoint x: 235, startPoint y: 214, endPoint x: 170, endPoint y: 206, distance: 65.3
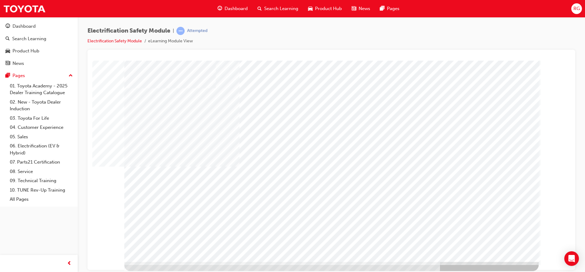
drag, startPoint x: 451, startPoint y: 166, endPoint x: 447, endPoint y: 167, distance: 4.0
drag, startPoint x: 339, startPoint y: 171, endPoint x: 309, endPoint y: 166, distance: 29.9
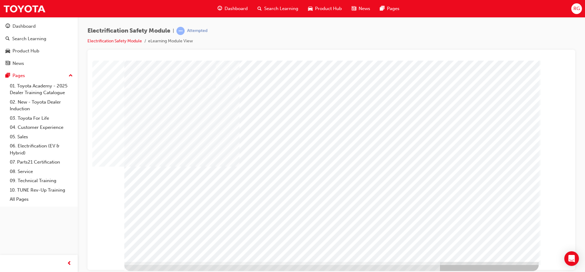
click at [290, 168] on div "multistate" at bounding box center [331, 151] width 414 height 219
drag, startPoint x: 305, startPoint y: 175, endPoint x: 324, endPoint y: 201, distance: 32.7
click at [316, 201] on div "multistate" at bounding box center [331, 151] width 414 height 219
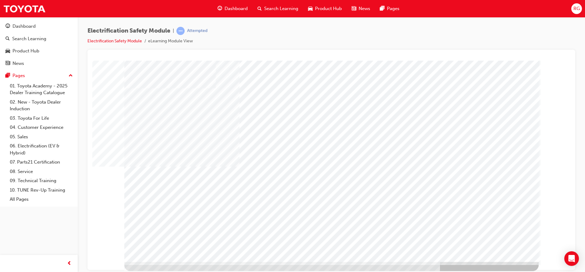
drag, startPoint x: 443, startPoint y: 92, endPoint x: 440, endPoint y: 94, distance: 3.6
drag, startPoint x: 432, startPoint y: 98, endPoint x: 433, endPoint y: 129, distance: 30.2
drag, startPoint x: 434, startPoint y: 136, endPoint x: 440, endPoint y: 148, distance: 14.2
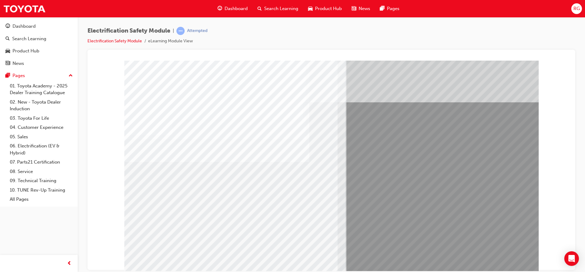
drag, startPoint x: 227, startPoint y: 217, endPoint x: 190, endPoint y: 217, distance: 36.9
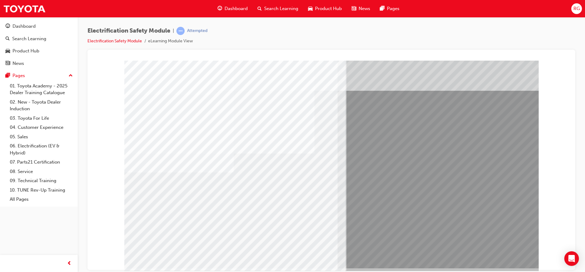
scroll to position [18, 0]
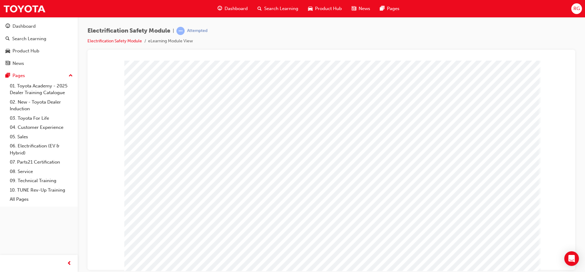
scroll to position [0, 0]
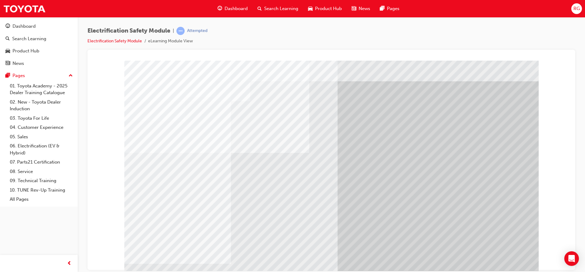
scroll to position [18, 0]
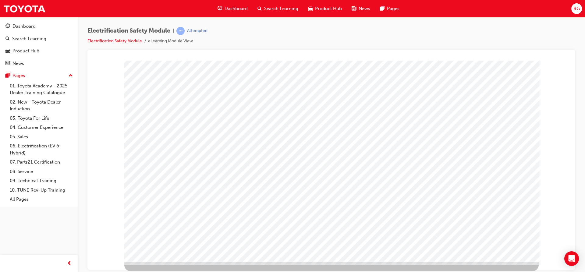
scroll to position [0, 0]
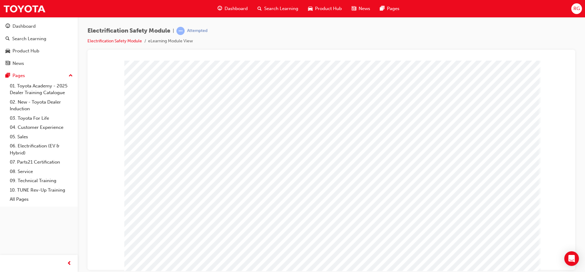
drag, startPoint x: 362, startPoint y: 186, endPoint x: 362, endPoint y: 157, distance: 29.2
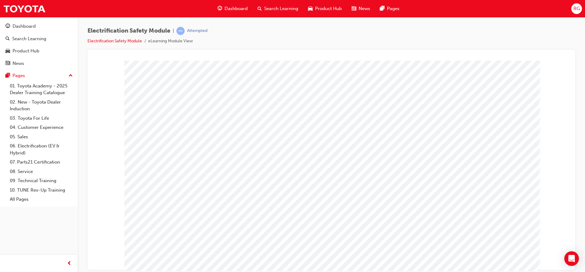
drag, startPoint x: 362, startPoint y: 149, endPoint x: 363, endPoint y: 135, distance: 13.8
drag, startPoint x: 373, startPoint y: 121, endPoint x: 454, endPoint y: 125, distance: 81.1
drag, startPoint x: 463, startPoint y: 129, endPoint x: 464, endPoint y: 147, distance: 18.9
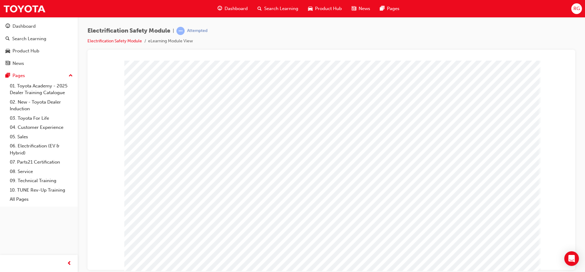
drag, startPoint x: 464, startPoint y: 158, endPoint x: 468, endPoint y: 203, distance: 45.2
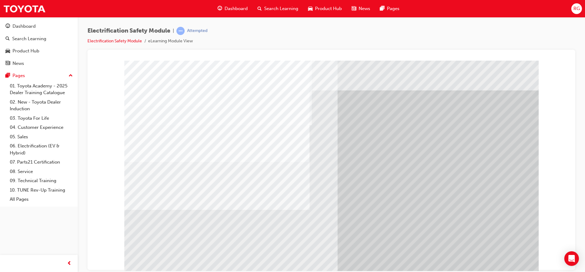
drag, startPoint x: 157, startPoint y: 220, endPoint x: 168, endPoint y: 218, distance: 10.8
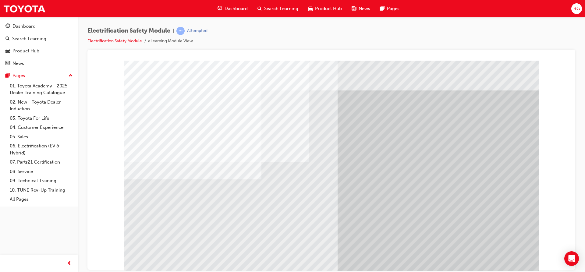
drag, startPoint x: 172, startPoint y: 218, endPoint x: 177, endPoint y: 217, distance: 5.5
click at [173, 218] on div "multistate" at bounding box center [331, 169] width 414 height 219
drag, startPoint x: 177, startPoint y: 217, endPoint x: 206, endPoint y: 223, distance: 29.1
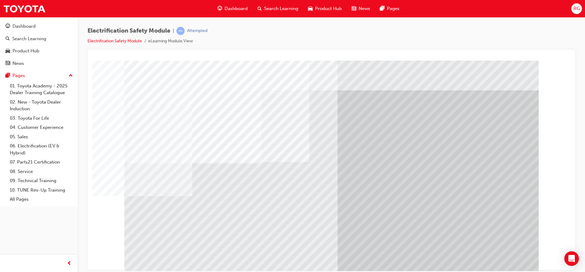
click at [231, 224] on div "multistate" at bounding box center [331, 169] width 414 height 219
drag, startPoint x: 242, startPoint y: 221, endPoint x: 284, endPoint y: 227, distance: 42.4
drag, startPoint x: 299, startPoint y: 229, endPoint x: 305, endPoint y: 228, distance: 5.9
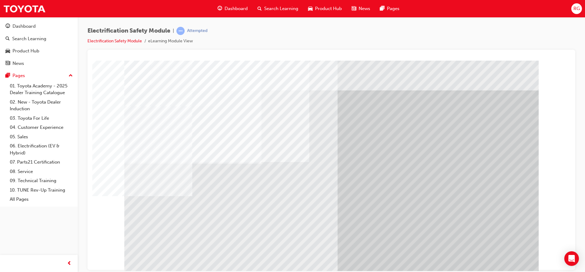
drag, startPoint x: 295, startPoint y: 225, endPoint x: 290, endPoint y: 224, distance: 5.5
drag, startPoint x: 280, startPoint y: 224, endPoint x: 269, endPoint y: 222, distance: 10.8
click at [277, 224] on div "multistate" at bounding box center [331, 169] width 414 height 219
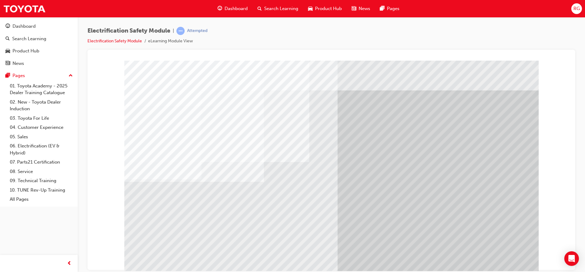
drag, startPoint x: 269, startPoint y: 222, endPoint x: 250, endPoint y: 218, distance: 19.3
drag, startPoint x: 250, startPoint y: 218, endPoint x: 223, endPoint y: 214, distance: 27.4
click at [237, 217] on div "multistate" at bounding box center [331, 169] width 414 height 219
drag, startPoint x: 214, startPoint y: 214, endPoint x: 210, endPoint y: 214, distance: 3.4
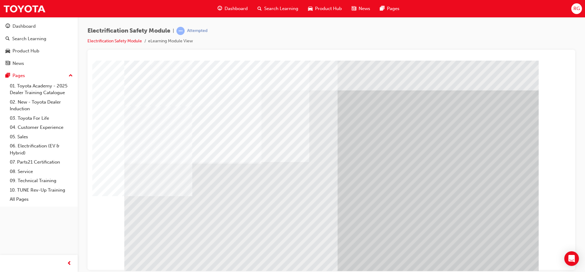
drag, startPoint x: 509, startPoint y: 266, endPoint x: 513, endPoint y: 261, distance: 6.2
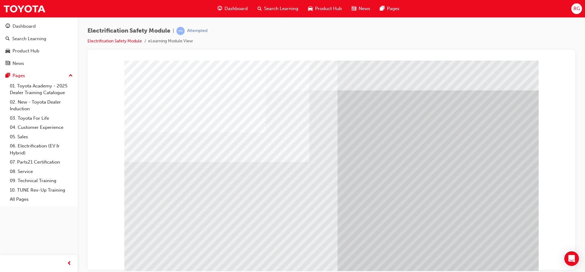
drag, startPoint x: 274, startPoint y: 228, endPoint x: 279, endPoint y: 229, distance: 5.3
click at [279, 229] on div "multistate" at bounding box center [331, 169] width 414 height 219
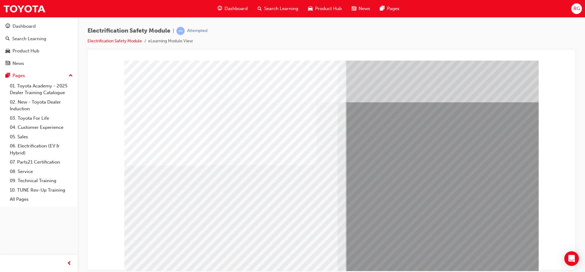
click at [146, 211] on div "multistate" at bounding box center [331, 169] width 414 height 219
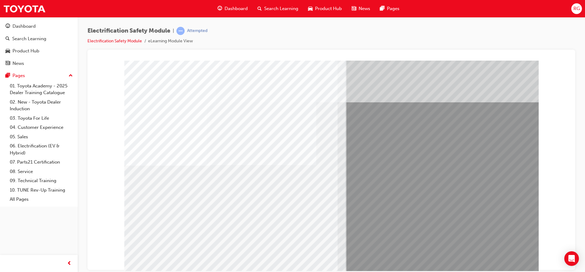
drag, startPoint x: 270, startPoint y: 213, endPoint x: 304, endPoint y: 213, distance: 34.4
drag, startPoint x: 333, startPoint y: 213, endPoint x: 321, endPoint y: 218, distance: 12.4
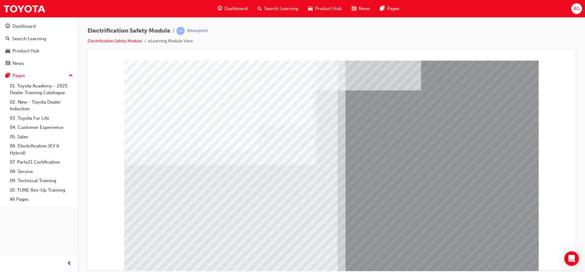
drag, startPoint x: 273, startPoint y: 245, endPoint x: 265, endPoint y: 244, distance: 8.1
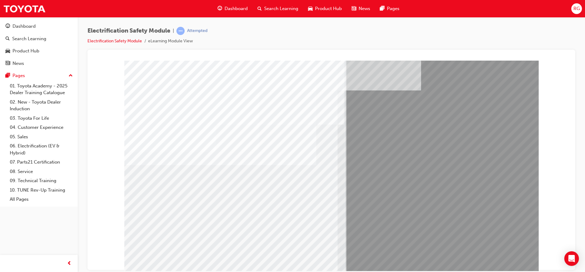
drag, startPoint x: 223, startPoint y: 240, endPoint x: 208, endPoint y: 239, distance: 14.9
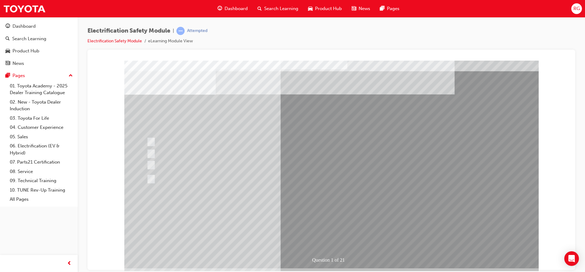
scroll to position [18, 0]
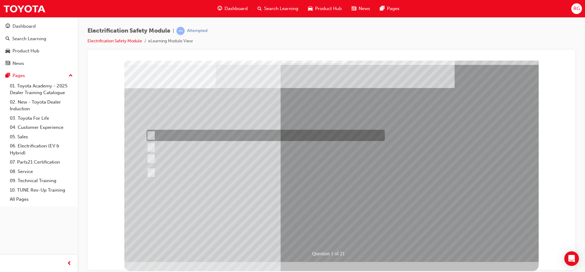
click at [201, 141] on div at bounding box center [264, 135] width 238 height 11
radio input "true"
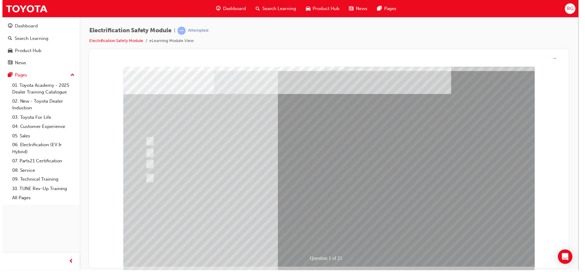
scroll to position [0, 0]
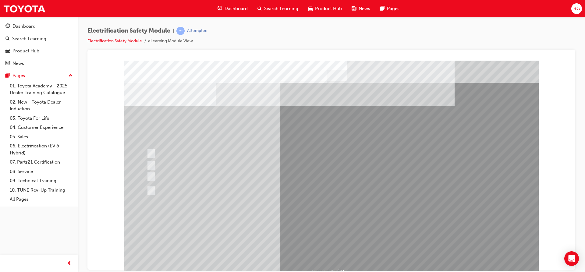
click at [198, 166] on div at bounding box center [264, 165] width 238 height 11
click at [191, 156] on div at bounding box center [264, 153] width 238 height 11
click at [157, 170] on div at bounding box center [264, 165] width 238 height 11
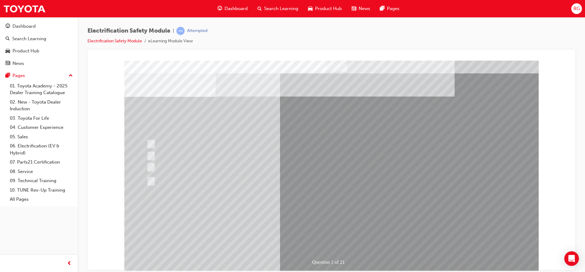
scroll to position [18, 0]
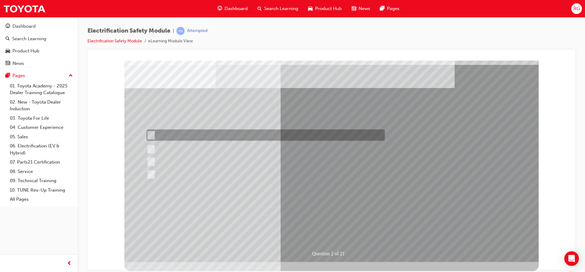
click at [167, 140] on div at bounding box center [264, 134] width 238 height 11
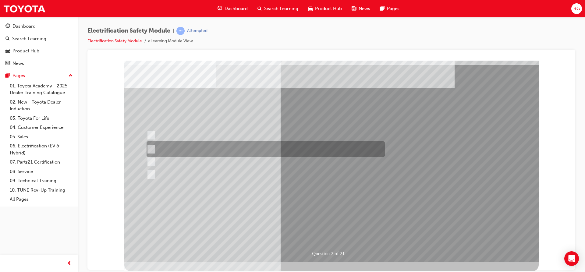
click at [171, 145] on div at bounding box center [264, 149] width 238 height 16
radio input "false"
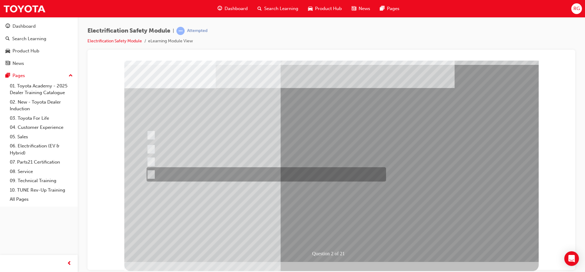
click at [305, 172] on div at bounding box center [264, 174] width 239 height 14
radio input "false"
radio input "true"
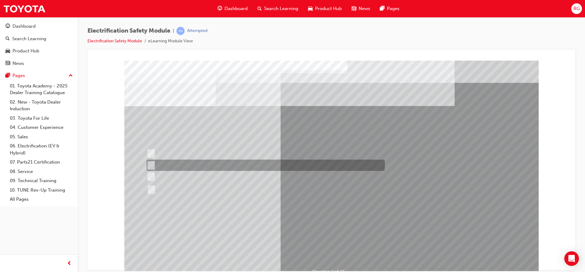
click at [184, 166] on div at bounding box center [264, 165] width 238 height 11
radio input "true"
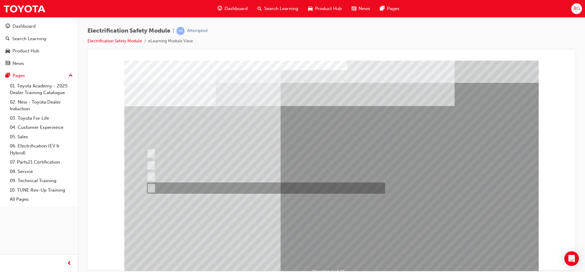
click at [230, 189] on div at bounding box center [264, 187] width 238 height 11
checkbox input "true"
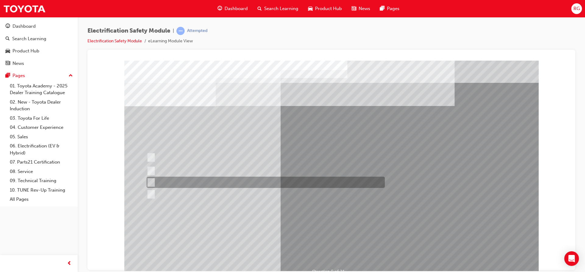
click at [270, 178] on div at bounding box center [264, 182] width 238 height 11
checkbox input "true"
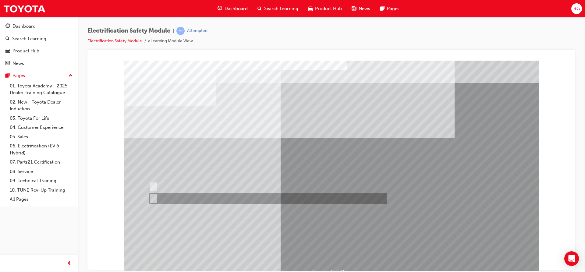
click at [176, 195] on div at bounding box center [266, 198] width 238 height 11
radio input "true"
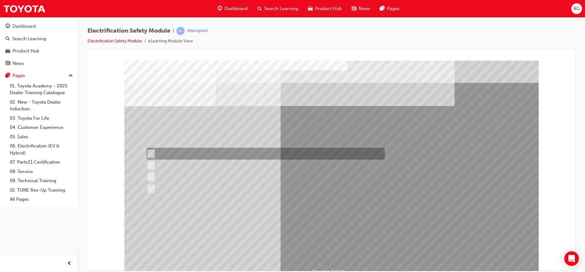
click at [217, 151] on div at bounding box center [264, 154] width 238 height 12
radio input "true"
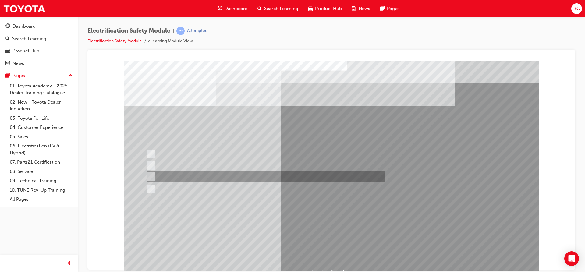
click at [264, 179] on div at bounding box center [264, 176] width 238 height 11
radio input "true"
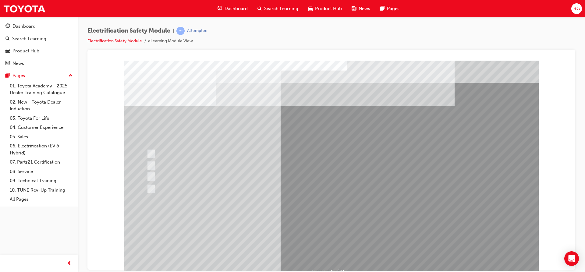
click at [222, 151] on div at bounding box center [264, 154] width 238 height 12
click at [227, 164] on div at bounding box center [264, 165] width 238 height 11
click at [239, 154] on div at bounding box center [264, 154] width 238 height 12
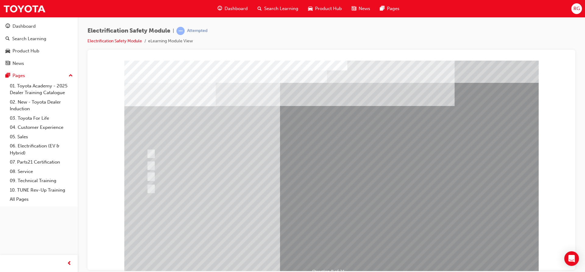
click at [239, 152] on div at bounding box center [264, 154] width 238 height 12
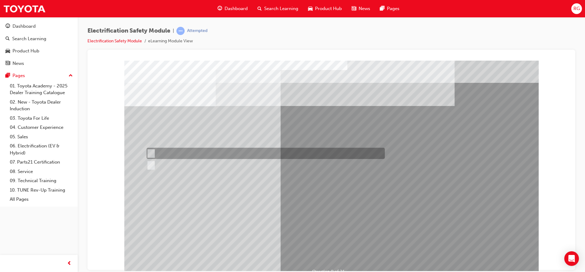
click at [239, 152] on div at bounding box center [264, 153] width 238 height 11
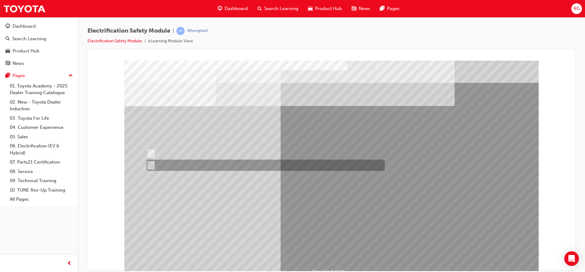
click at [241, 161] on div at bounding box center [264, 165] width 238 height 11
radio input "false"
radio input "true"
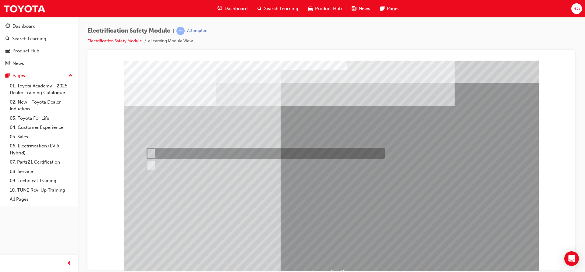
click at [241, 151] on div at bounding box center [264, 153] width 238 height 11
radio input "true"
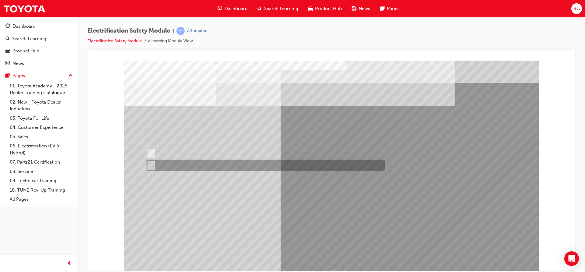
click at [158, 166] on div at bounding box center [264, 165] width 238 height 11
radio input "true"
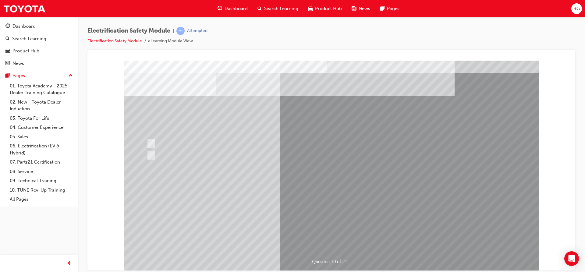
scroll to position [18, 0]
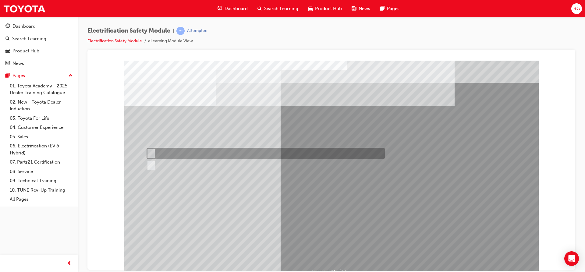
click at [206, 153] on div at bounding box center [264, 153] width 238 height 11
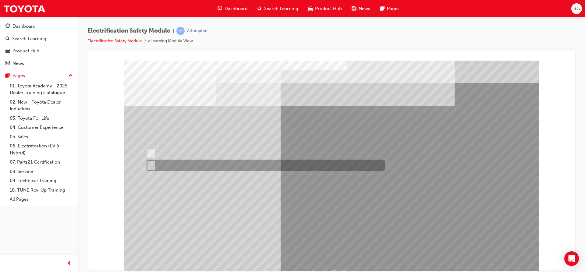
click at [199, 161] on div at bounding box center [264, 165] width 238 height 11
radio input "false"
radio input "true"
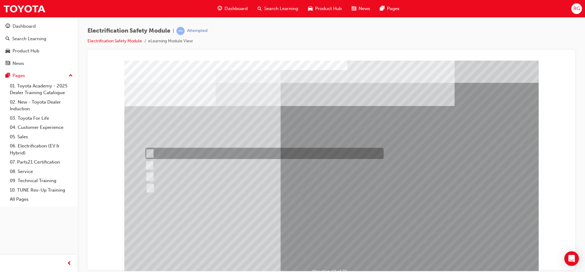
click at [214, 153] on div at bounding box center [263, 153] width 238 height 11
radio input "true"
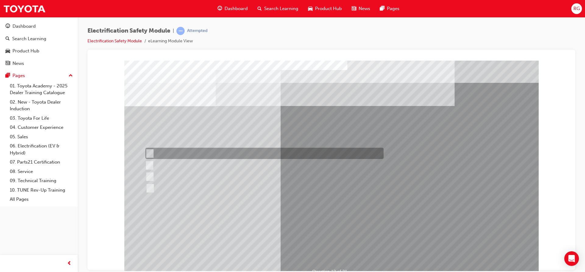
click at [178, 148] on div at bounding box center [263, 153] width 238 height 11
radio input "true"
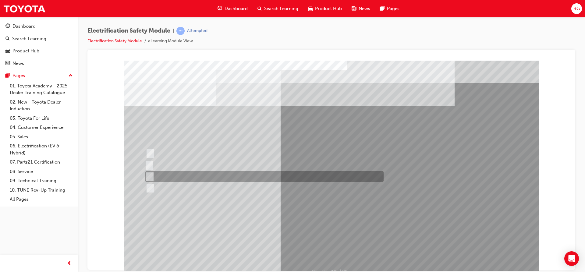
click at [175, 177] on div at bounding box center [263, 176] width 238 height 11
radio input "true"
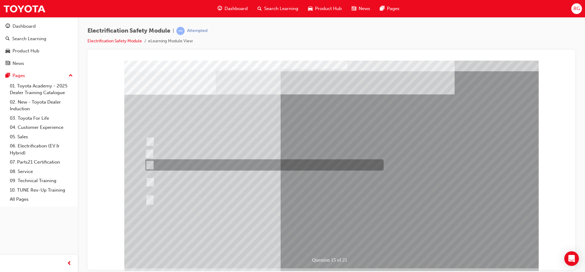
scroll to position [18, 0]
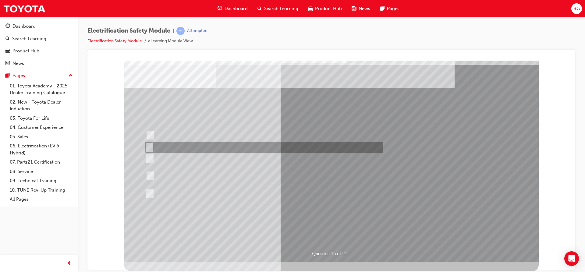
click at [219, 150] on div at bounding box center [262, 147] width 238 height 11
radio input "true"
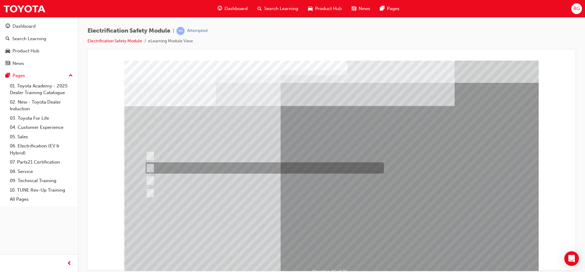
click at [191, 169] on div at bounding box center [263, 167] width 238 height 11
radio input "true"
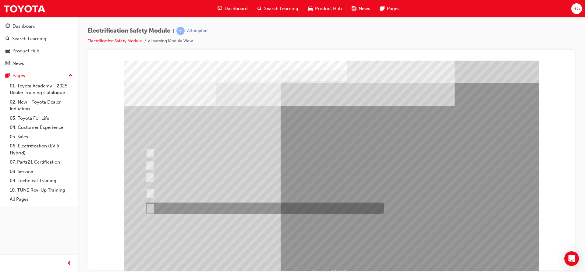
click at [173, 206] on div at bounding box center [263, 208] width 238 height 11
radio input "true"
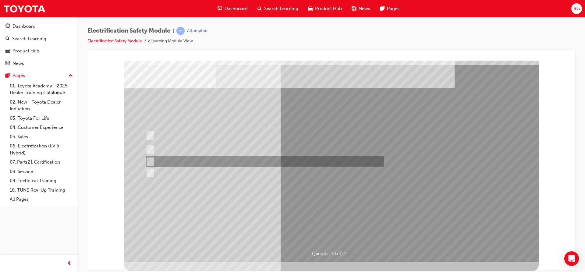
click at [227, 164] on div at bounding box center [263, 161] width 238 height 11
radio input "true"
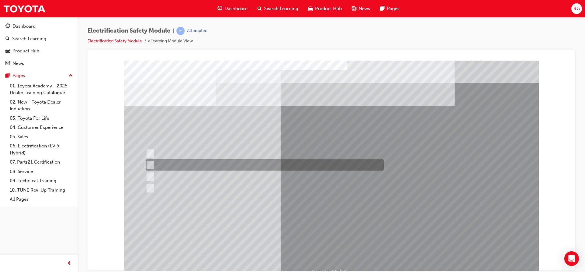
click at [285, 164] on div at bounding box center [263, 164] width 238 height 11
radio input "true"
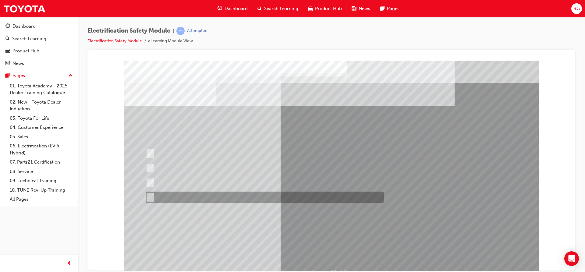
click at [274, 200] on div at bounding box center [263, 197] width 238 height 11
radio input "true"
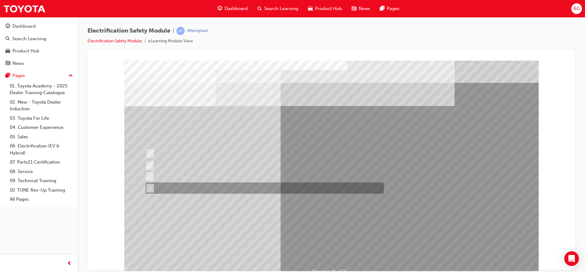
click at [197, 185] on div at bounding box center [263, 187] width 238 height 11
radio input "true"
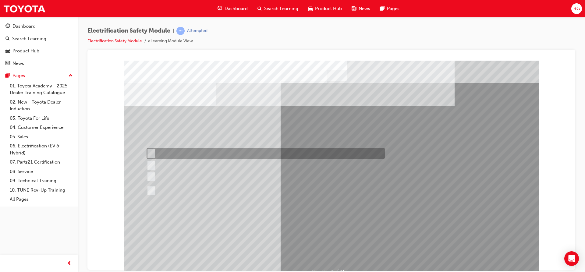
click at [336, 148] on div at bounding box center [264, 153] width 238 height 11
radio input "true"
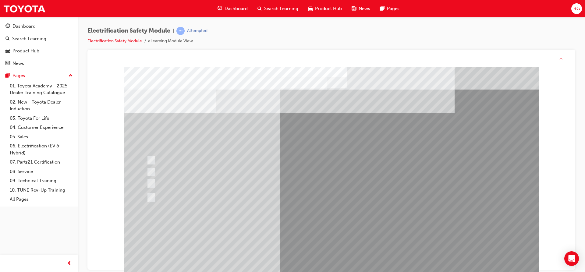
click at [331, 246] on div "Question 1 of 21" at bounding box center [331, 176] width 414 height 219
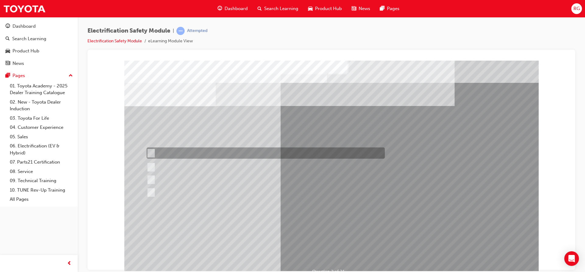
click at [160, 157] on div at bounding box center [264, 152] width 238 height 11
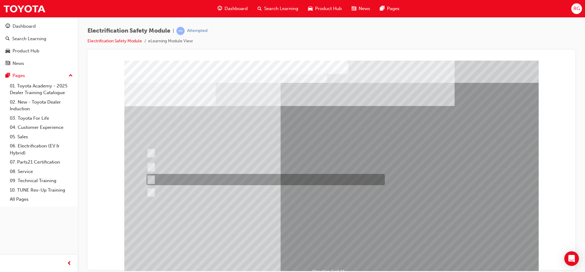
click at [150, 174] on div at bounding box center [264, 179] width 238 height 11
radio input "false"
radio input "true"
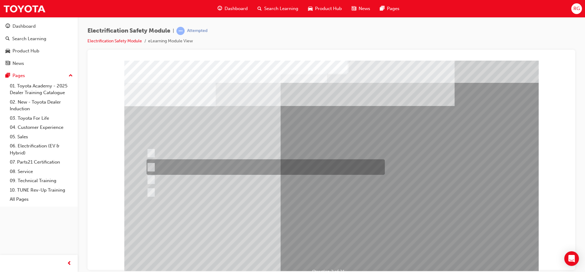
click at [171, 167] on div at bounding box center [264, 167] width 238 height 16
radio input "true"
click at [206, 168] on div at bounding box center [264, 167] width 238 height 16
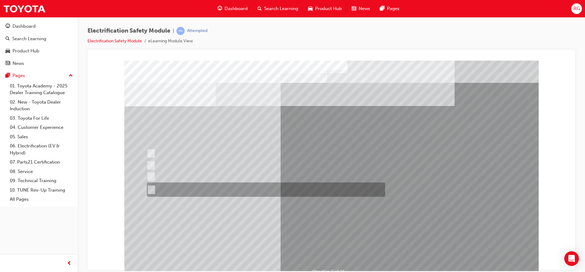
click at [244, 183] on div at bounding box center [264, 189] width 238 height 14
radio input "true"
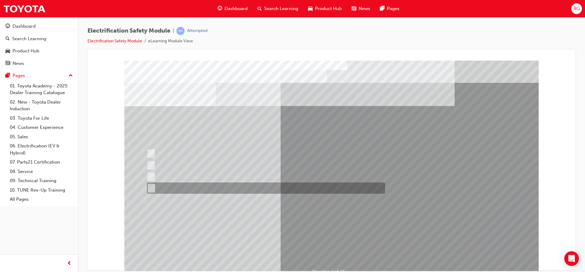
click at [222, 185] on div at bounding box center [264, 187] width 238 height 11
checkbox input "true"
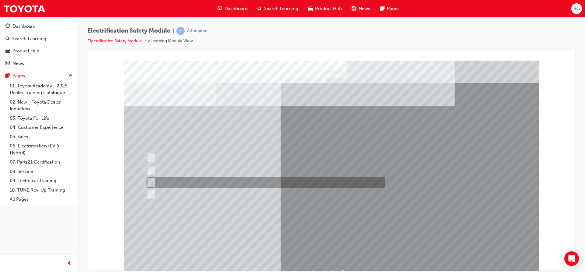
drag, startPoint x: 285, startPoint y: 185, endPoint x: 286, endPoint y: 179, distance: 6.6
click at [285, 181] on div at bounding box center [264, 182] width 238 height 11
checkbox input "true"
click at [288, 176] on div at bounding box center [264, 170] width 238 height 11
checkbox input "true"
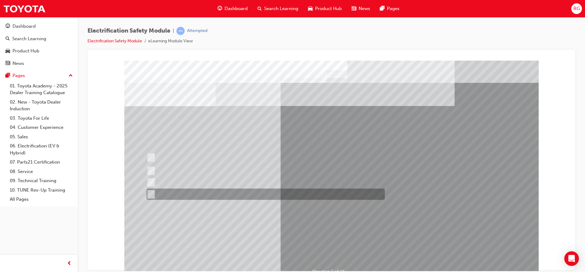
click at [191, 189] on div at bounding box center [264, 194] width 238 height 11
checkbox input "true"
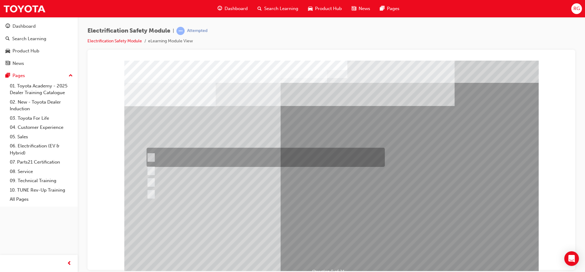
click at [191, 153] on div at bounding box center [264, 157] width 238 height 19
checkbox input "true"
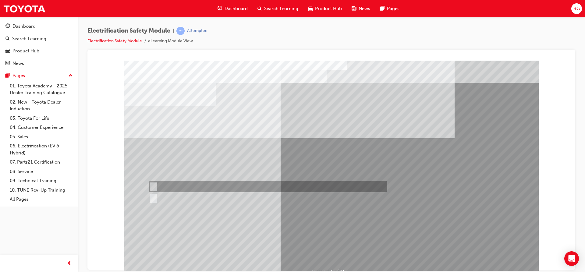
click at [150, 182] on div at bounding box center [266, 186] width 238 height 11
radio input "true"
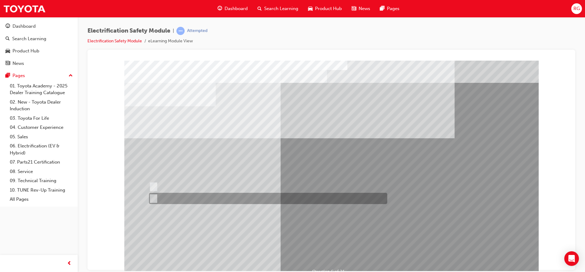
click at [151, 201] on input "False" at bounding box center [152, 198] width 7 height 7
radio input "true"
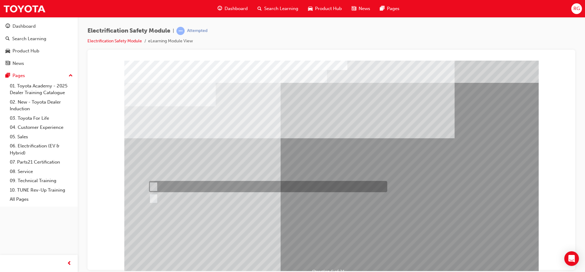
click at [160, 181] on div at bounding box center [266, 186] width 238 height 11
radio input "true"
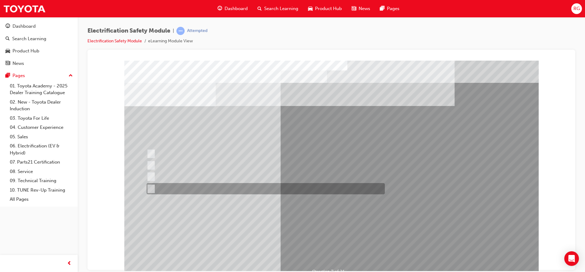
click at [211, 191] on div at bounding box center [264, 188] width 238 height 11
radio input "true"
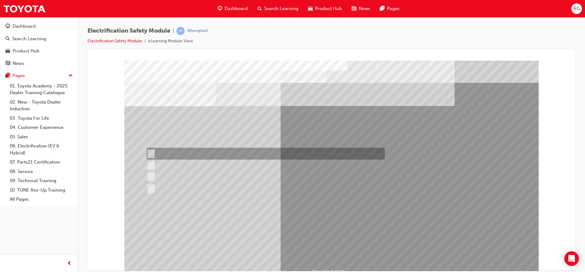
click at [210, 148] on div at bounding box center [264, 154] width 238 height 12
radio input "true"
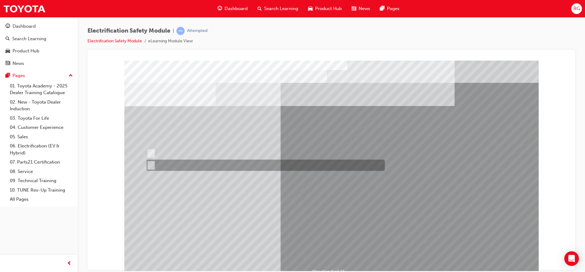
click at [159, 165] on div at bounding box center [264, 165] width 238 height 11
radio input "true"
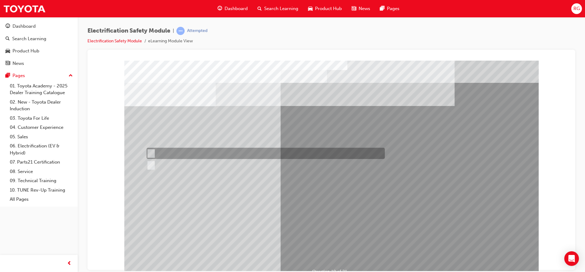
click at [219, 155] on div at bounding box center [264, 153] width 238 height 11
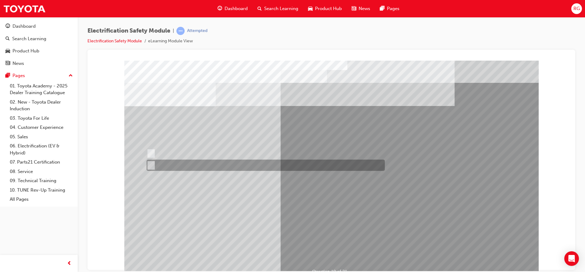
click at [191, 167] on div at bounding box center [264, 165] width 238 height 11
radio input "false"
radio input "true"
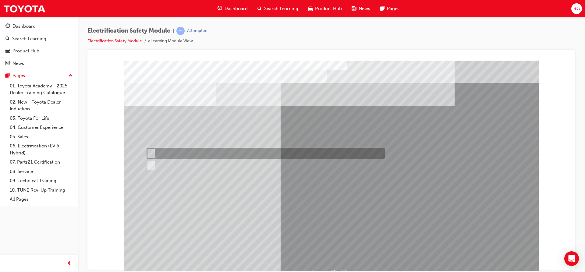
click at [178, 157] on div at bounding box center [264, 153] width 238 height 11
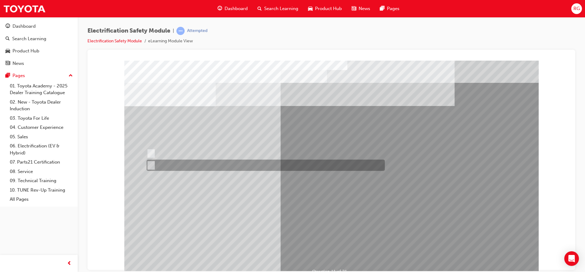
click at [188, 169] on div at bounding box center [264, 165] width 238 height 11
radio input "false"
radio input "true"
drag, startPoint x: 187, startPoint y: 157, endPoint x: 187, endPoint y: 161, distance: 4.3
click at [187, 161] on div "Question 11 of 21" at bounding box center [331, 169] width 414 height 219
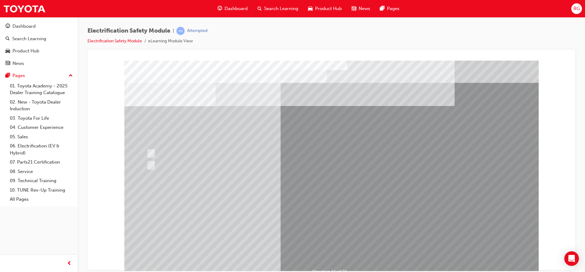
click at [174, 162] on div at bounding box center [264, 165] width 238 height 11
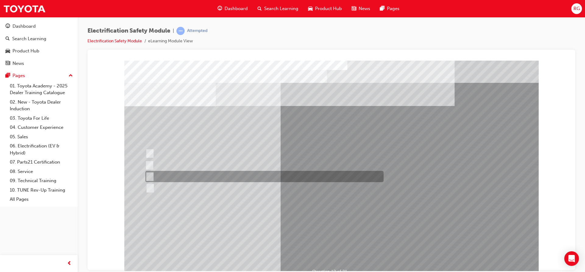
click at [166, 178] on div at bounding box center [263, 176] width 238 height 11
radio input "true"
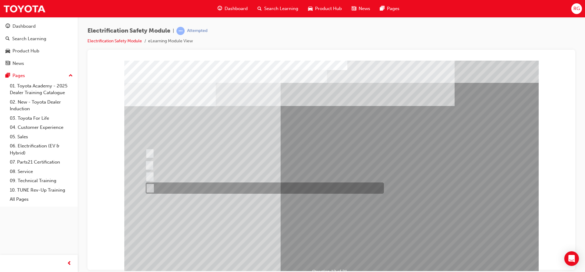
click at [146, 187] on input "None of the above." at bounding box center [149, 188] width 7 height 7
radio input "true"
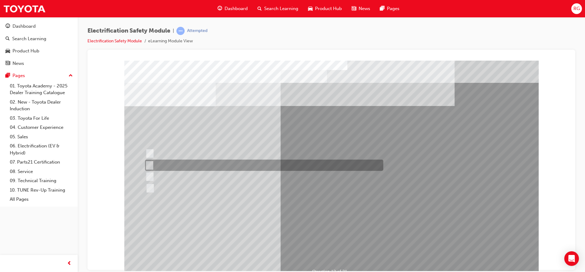
click at [144, 166] on div at bounding box center [262, 165] width 238 height 11
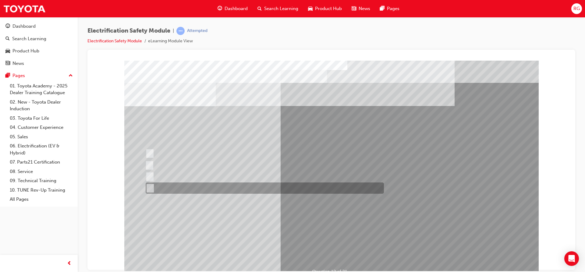
click at [154, 186] on div at bounding box center [263, 187] width 238 height 11
radio input "false"
radio input "true"
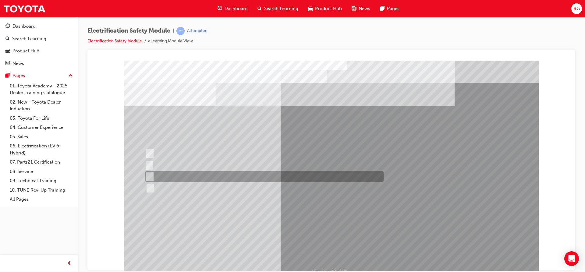
click at [227, 181] on div at bounding box center [263, 176] width 238 height 11
radio input "true"
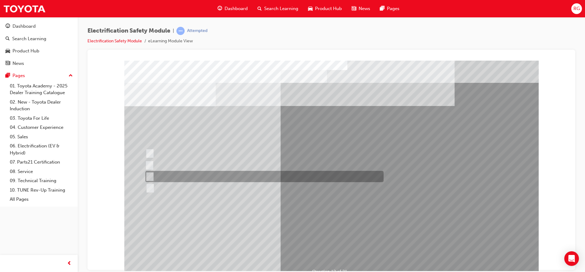
click at [178, 176] on div at bounding box center [263, 176] width 238 height 11
radio input "true"
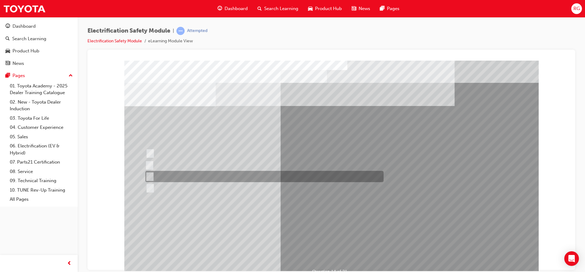
click at [149, 172] on div at bounding box center [263, 176] width 238 height 11
radio input "true"
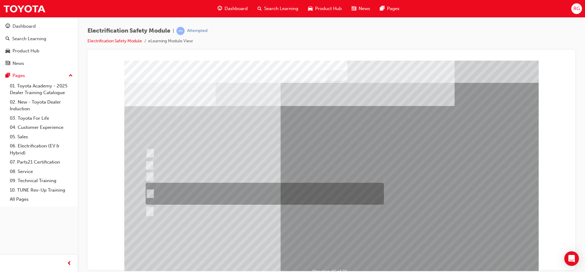
click at [207, 200] on div at bounding box center [263, 194] width 238 height 22
radio input "true"
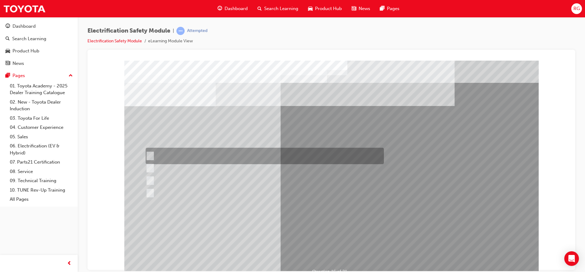
click at [242, 162] on div at bounding box center [263, 156] width 238 height 16
radio input "true"
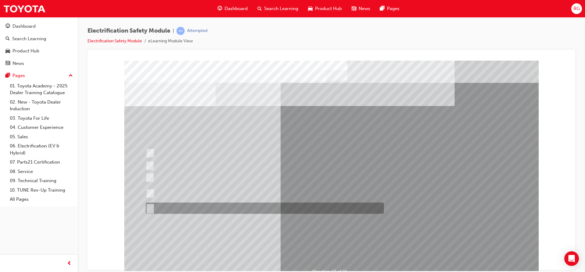
click at [212, 207] on div at bounding box center [263, 208] width 238 height 11
radio input "true"
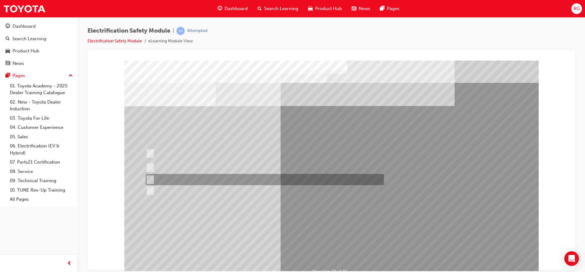
click at [213, 181] on div at bounding box center [263, 179] width 238 height 11
radio input "true"
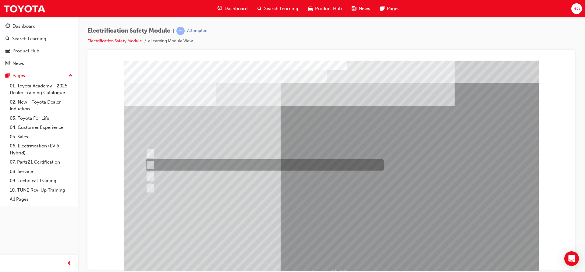
click at [327, 163] on div at bounding box center [263, 164] width 238 height 11
radio input "true"
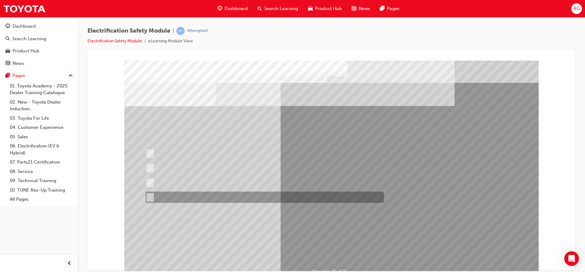
click at [186, 199] on div at bounding box center [263, 197] width 238 height 11
radio input "true"
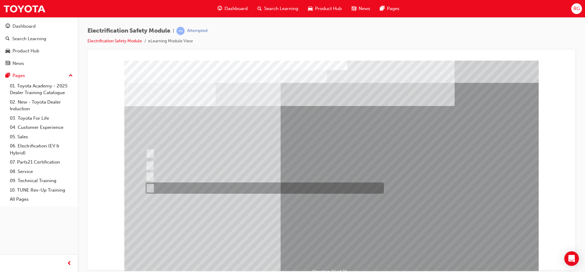
click at [186, 182] on div at bounding box center [263, 187] width 238 height 11
radio input "true"
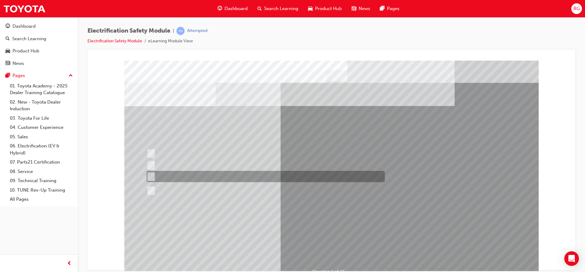
click at [267, 172] on div at bounding box center [264, 176] width 238 height 11
radio input "true"
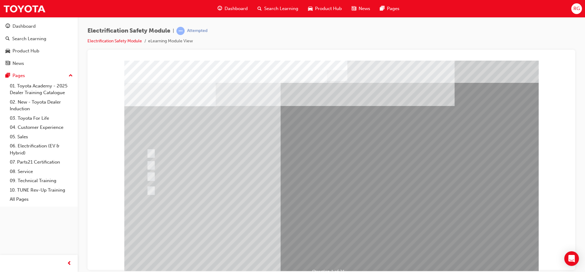
click at [249, 182] on div at bounding box center [264, 190] width 238 height 22
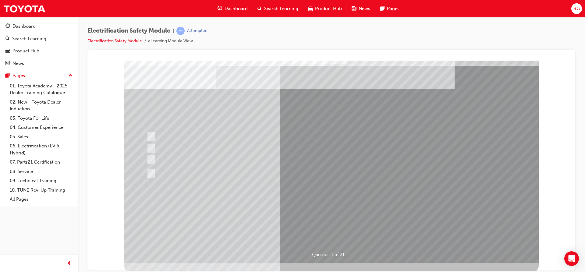
scroll to position [18, 0]
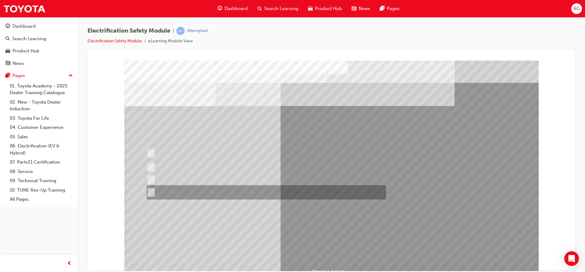
click at [226, 189] on div at bounding box center [264, 192] width 239 height 14
radio input "true"
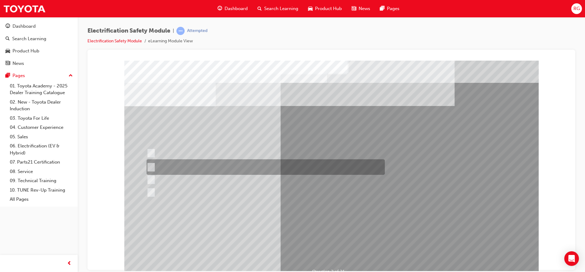
click at [280, 164] on div at bounding box center [264, 167] width 238 height 16
radio input "true"
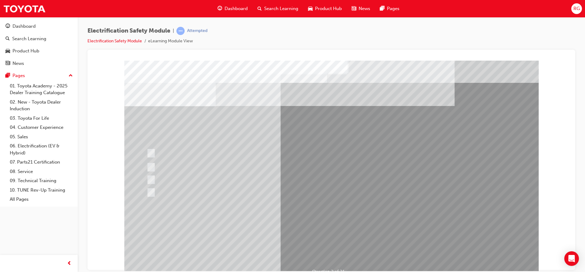
drag, startPoint x: 365, startPoint y: 135, endPoint x: 371, endPoint y: 195, distance: 59.8
click at [363, 141] on div "Question 3 of 21" at bounding box center [331, 169] width 414 height 219
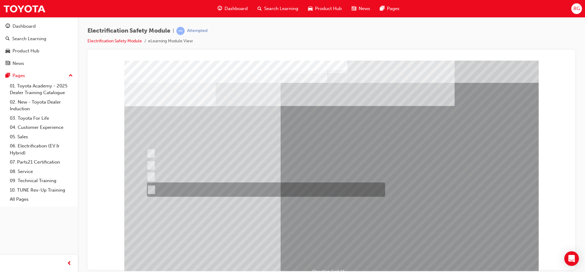
click at [284, 185] on div at bounding box center [264, 189] width 238 height 14
radio input "true"
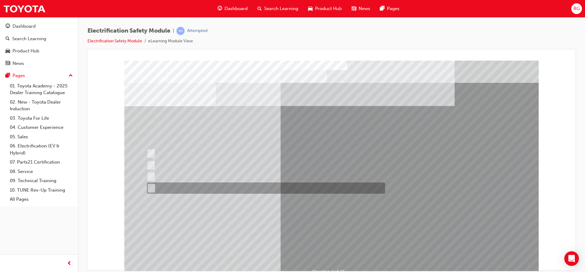
click at [149, 186] on input "Charge ports or H2 Filler Port in place of a Fuel Filler." at bounding box center [150, 188] width 7 height 7
checkbox input "true"
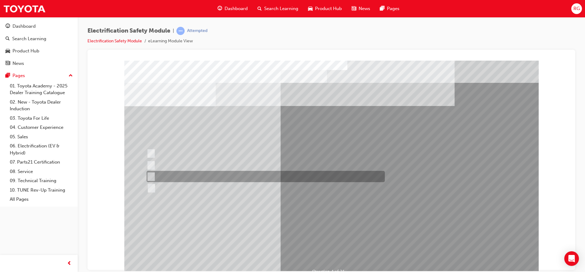
drag, startPoint x: 147, startPoint y: 178, endPoint x: 148, endPoint y: 174, distance: 4.3
click at [147, 176] on input "Different body style." at bounding box center [149, 176] width 7 height 7
checkbox input "true"
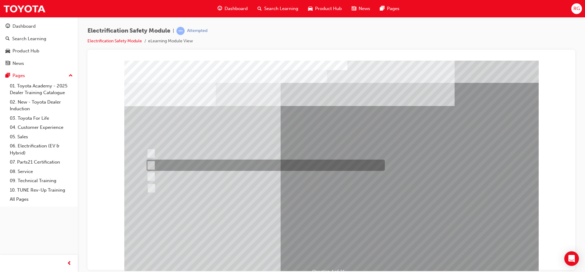
click at [148, 162] on input "EV or H2 labels on the License Plate." at bounding box center [149, 165] width 7 height 7
checkbox input "true"
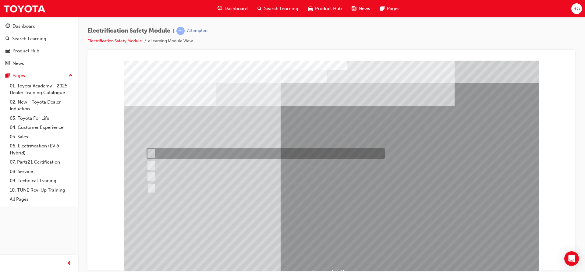
click at [149, 153] on input "Special exterior colours" at bounding box center [149, 153] width 7 height 7
checkbox input "true"
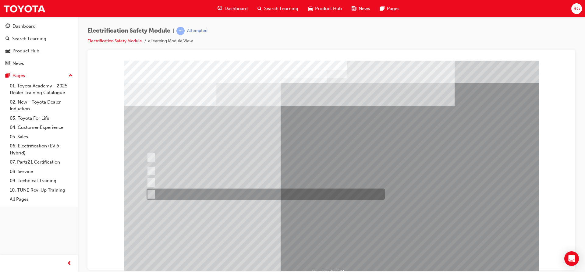
click at [156, 189] on div at bounding box center [264, 194] width 238 height 11
checkbox input "true"
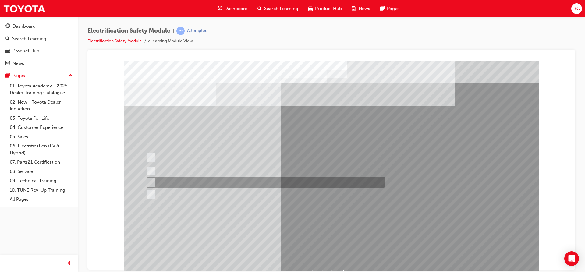
click at [155, 183] on div at bounding box center [264, 182] width 238 height 11
checkbox input "true"
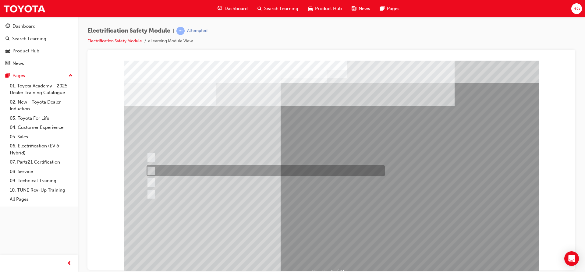
click at [152, 170] on input "The Main Display will show the power flow for the driveline." at bounding box center [149, 171] width 7 height 7
checkbox input "true"
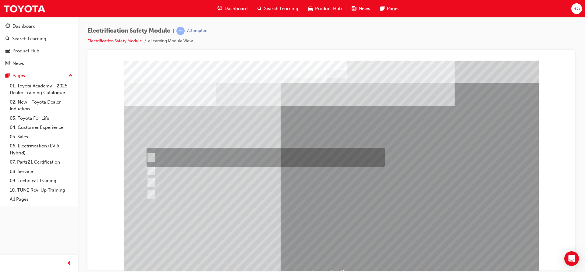
click at [150, 159] on input "The READY light will illuminate when the vehicle is turned on and ready to driv…" at bounding box center [149, 157] width 7 height 7
checkbox input "true"
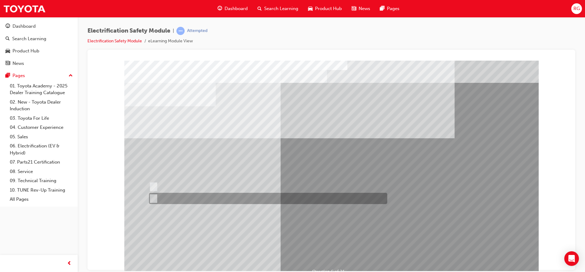
click at [154, 198] on input "False" at bounding box center [152, 198] width 7 height 7
radio input "true"
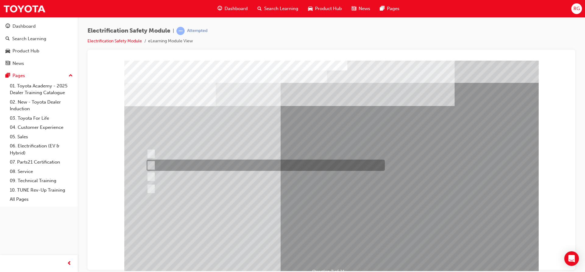
click at [229, 164] on div at bounding box center [264, 165] width 238 height 11
radio input "true"
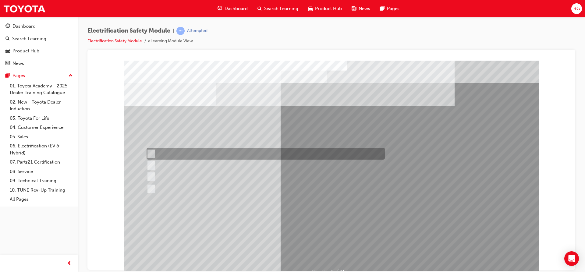
click at [151, 152] on input "Travel to the capacitors for storage charge of auxiliary components." at bounding box center [150, 153] width 7 height 7
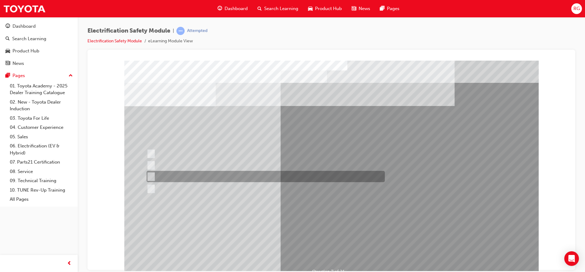
click at [157, 172] on div at bounding box center [264, 176] width 238 height 11
radio input "false"
radio input "true"
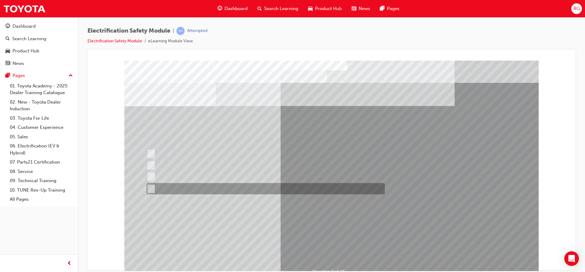
click at [163, 184] on div at bounding box center [264, 188] width 238 height 11
radio input "true"
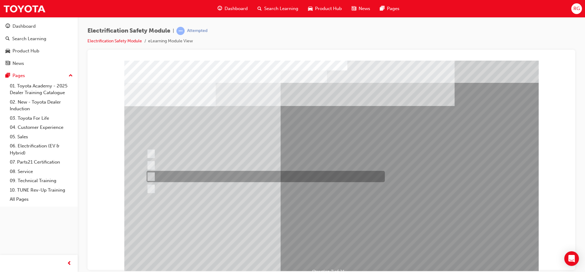
click at [159, 167] on div at bounding box center [264, 165] width 238 height 11
radio input "true"
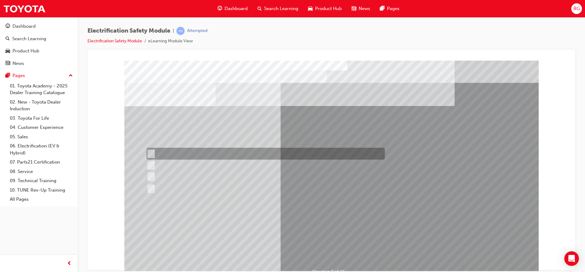
click at [156, 155] on div at bounding box center [264, 154] width 238 height 12
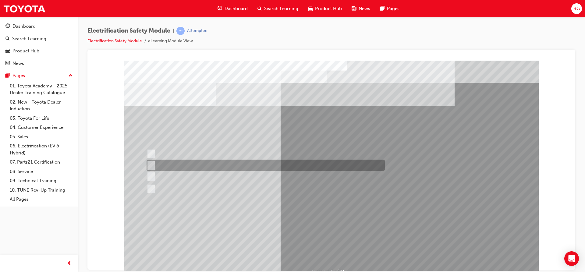
click at [165, 165] on div at bounding box center [264, 165] width 238 height 11
radio input "false"
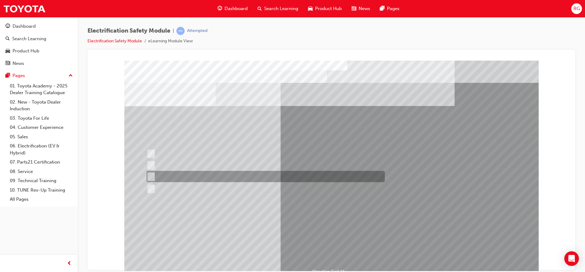
click at [163, 177] on div at bounding box center [264, 176] width 238 height 11
radio input "false"
radio input "true"
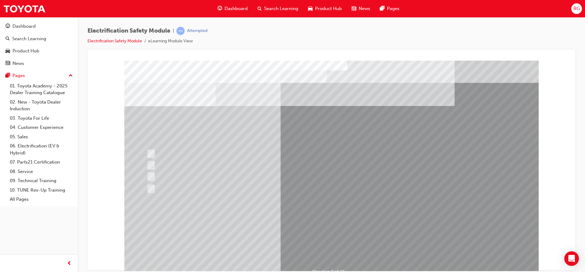
drag, startPoint x: 151, startPoint y: 110, endPoint x: 180, endPoint y: 108, distance: 29.0
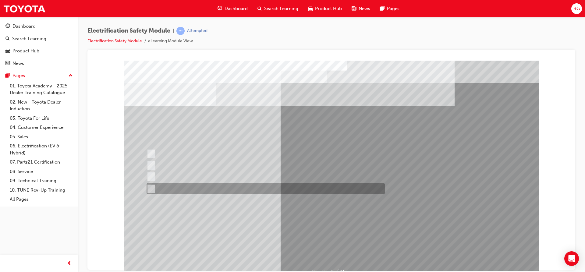
click at [195, 185] on div at bounding box center [264, 188] width 238 height 11
radio input "true"
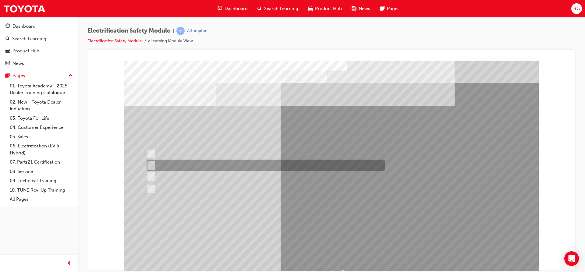
click at [221, 167] on div at bounding box center [264, 165] width 238 height 11
radio input "true"
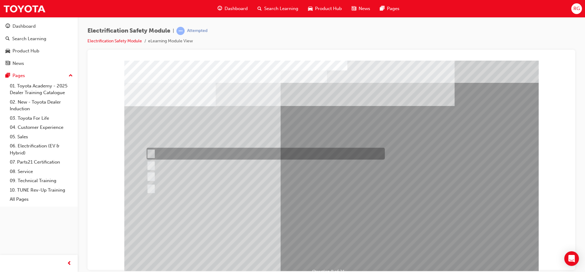
click at [206, 155] on div at bounding box center [264, 154] width 238 height 12
radio input "true"
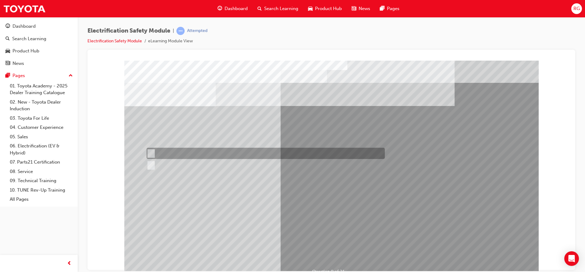
click at [202, 154] on div at bounding box center [264, 153] width 238 height 11
radio input "true"
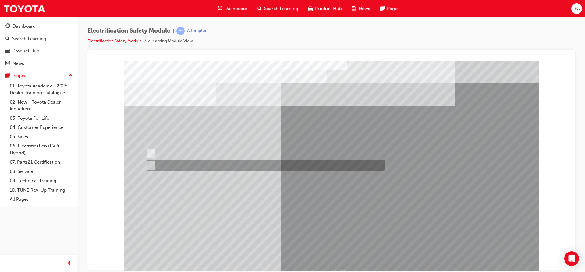
click at [191, 162] on div at bounding box center [264, 165] width 238 height 11
radio input "true"
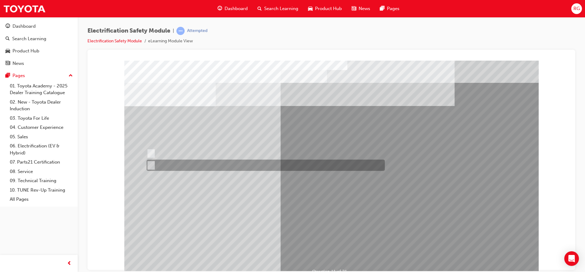
click at [155, 161] on div at bounding box center [264, 165] width 238 height 11
radio input "true"
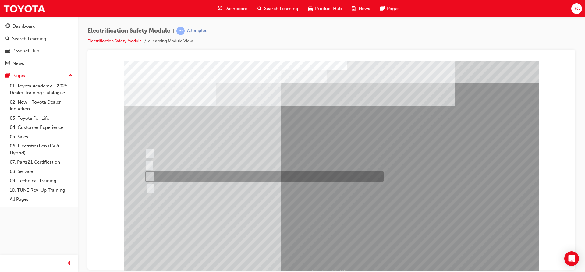
click at [168, 172] on div at bounding box center [263, 176] width 238 height 11
radio input "true"
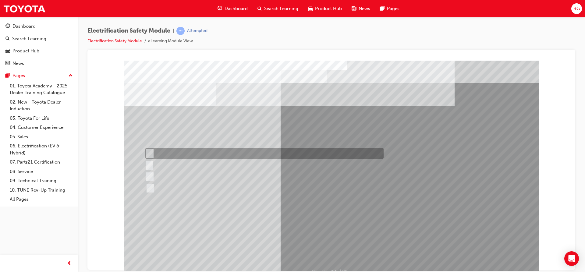
click at [206, 151] on div at bounding box center [263, 153] width 238 height 11
radio input "true"
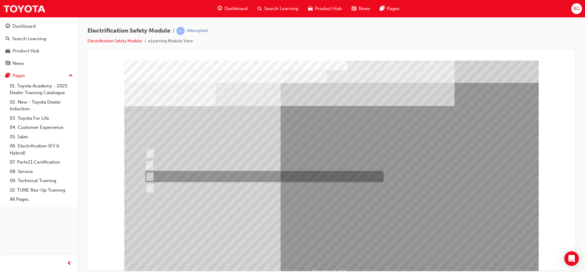
click at [189, 178] on div at bounding box center [263, 176] width 238 height 11
radio input "true"
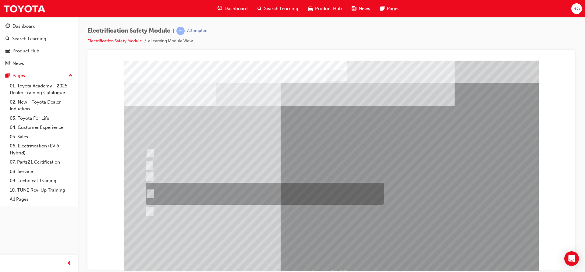
click at [161, 193] on div at bounding box center [263, 194] width 238 height 22
radio input "true"
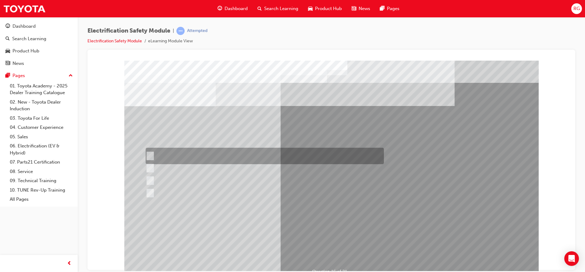
click at [233, 156] on div at bounding box center [263, 156] width 238 height 16
radio input "true"
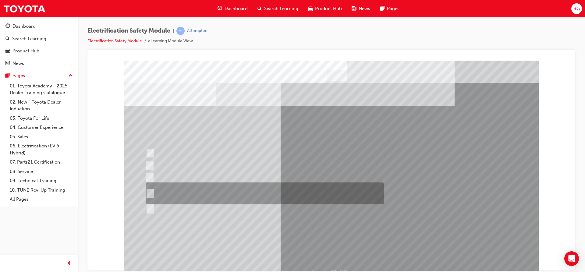
click at [259, 196] on div at bounding box center [263, 193] width 238 height 22
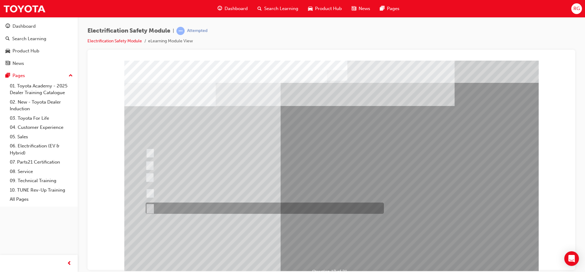
click at [249, 211] on div at bounding box center [263, 208] width 238 height 11
radio input "false"
radio input "true"
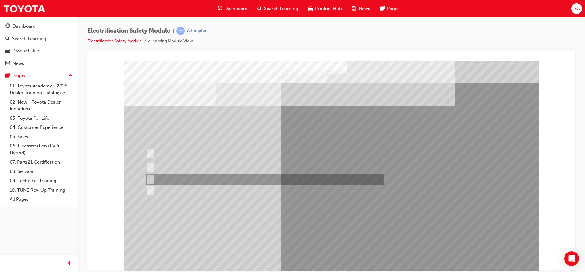
click at [226, 176] on div at bounding box center [263, 179] width 238 height 11
radio input "true"
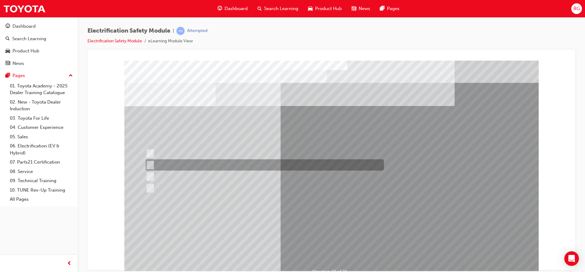
click at [303, 160] on div at bounding box center [263, 164] width 238 height 11
radio input "true"
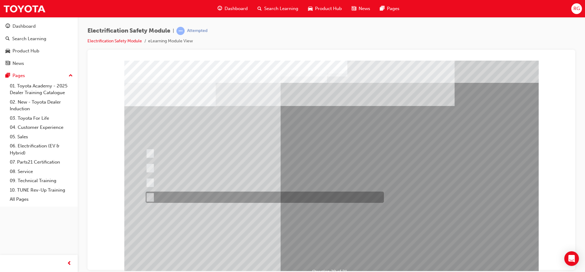
click at [232, 193] on div at bounding box center [263, 197] width 238 height 11
radio input "true"
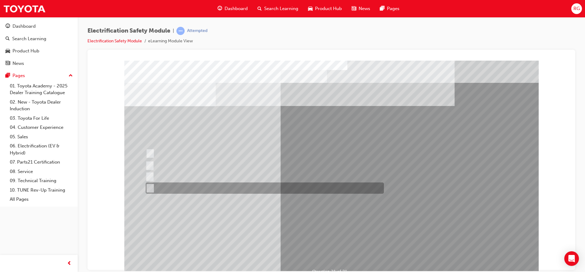
click at [228, 184] on div at bounding box center [263, 187] width 238 height 11
radio input "true"
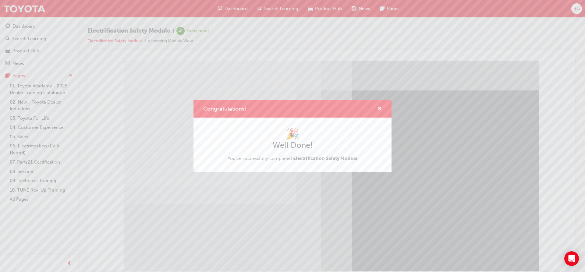
click at [372, 140] on div "🎉 Well Done! You've successfully completed Electrification Safety Module" at bounding box center [292, 144] width 178 height 35
click at [377, 107] on span "cross-icon" at bounding box center [379, 108] width 5 height 5
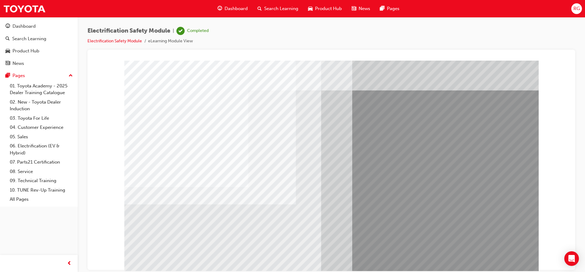
drag, startPoint x: 11, startPoint y: 24, endPoint x: 11, endPoint y: 28, distance: 4.0
click at [11, 24] on div "Dashboard" at bounding box center [38, 27] width 67 height 8
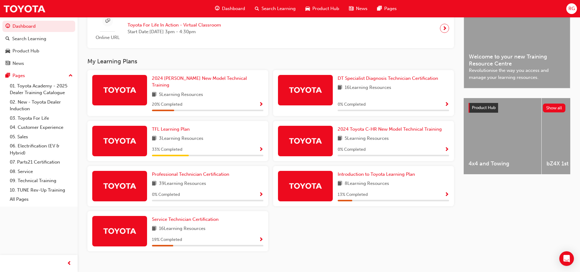
scroll to position [164, 0]
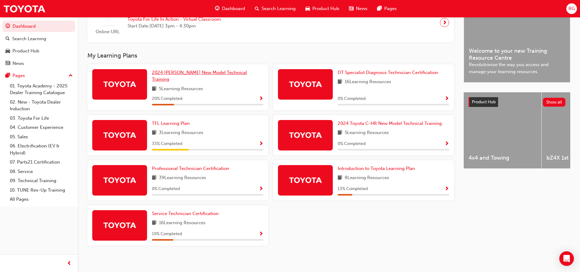
click at [173, 74] on span "2024 [PERSON_NAME] New Model Technical Training" at bounding box center [199, 76] width 95 height 12
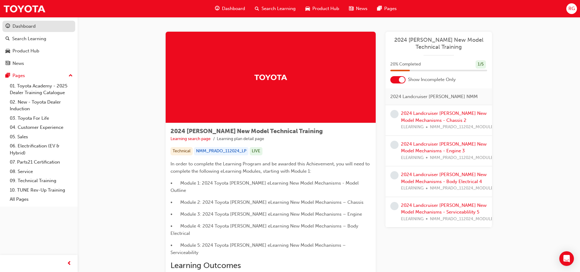
click at [46, 22] on link "Dashboard" at bounding box center [38, 26] width 73 height 11
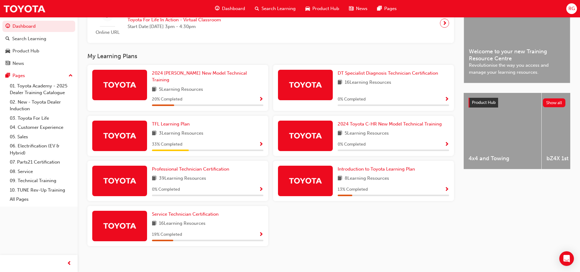
scroll to position [164, 0]
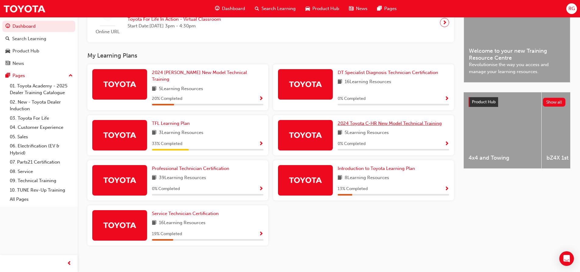
click at [361, 123] on link "2024 Toyota C-HR New Model Technical Training" at bounding box center [391, 123] width 107 height 7
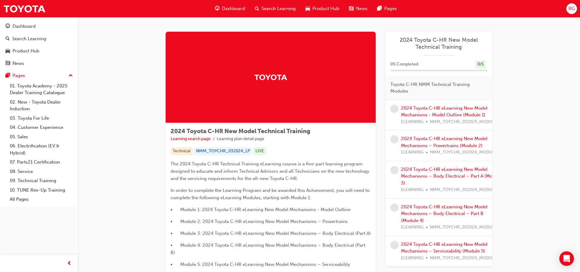
click at [391, 111] on span "learningRecordVerb_NONE-icon" at bounding box center [394, 109] width 8 height 8
click at [429, 111] on div "2024 Toyota C-HR eLearning New Model Mechanisms - Model Outline (Module 1) ELEA…" at bounding box center [451, 115] width 101 height 21
click at [426, 106] on link "2024 Toyota C-HR eLearning New Model Mechanisms - Model Outline (Module 1)" at bounding box center [444, 111] width 86 height 12
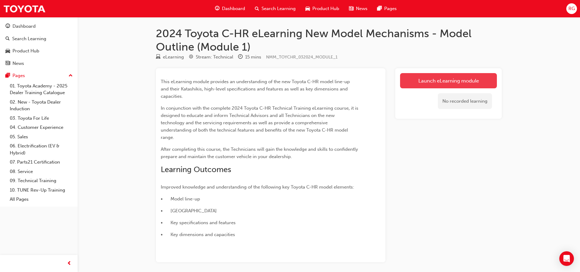
click at [415, 81] on link "Launch eLearning module" at bounding box center [448, 80] width 97 height 15
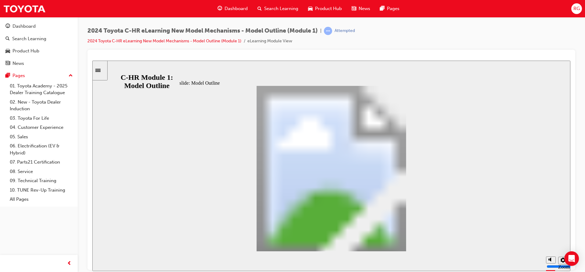
drag, startPoint x: 207, startPoint y: 178, endPoint x: 214, endPoint y: 192, distance: 16.1
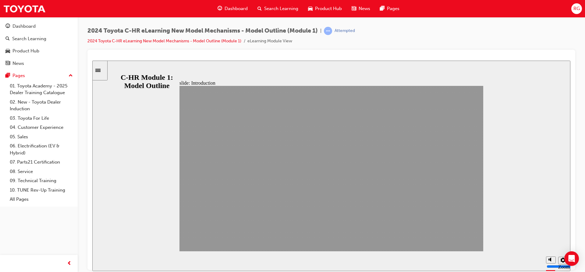
drag, startPoint x: 469, startPoint y: 236, endPoint x: 464, endPoint y: 248, distance: 12.6
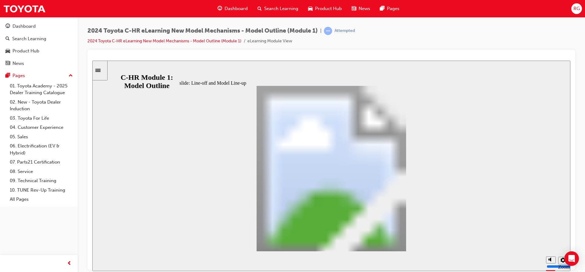
drag, startPoint x: 413, startPoint y: 240, endPoint x: 404, endPoint y: 239, distance: 8.6
drag, startPoint x: 256, startPoint y: 134, endPoint x: 276, endPoint y: 201, distance: 69.9
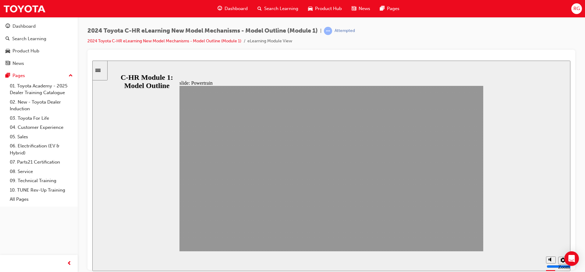
drag, startPoint x: 469, startPoint y: 250, endPoint x: 462, endPoint y: 240, distance: 12.1
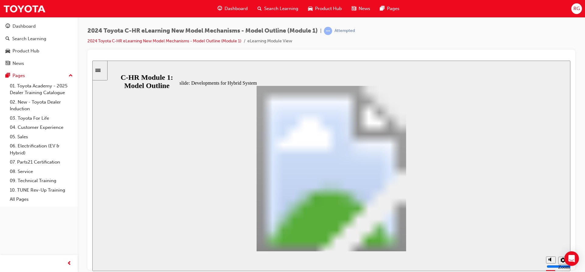
drag, startPoint x: 409, startPoint y: 238, endPoint x: 396, endPoint y: 233, distance: 13.8
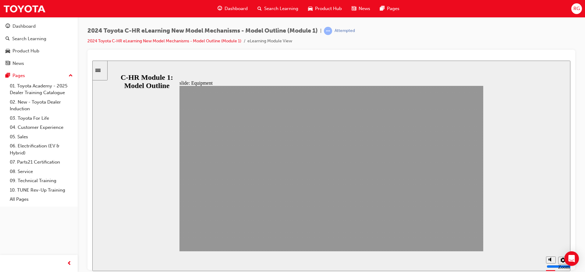
drag, startPoint x: 468, startPoint y: 239, endPoint x: 459, endPoint y: 238, distance: 9.5
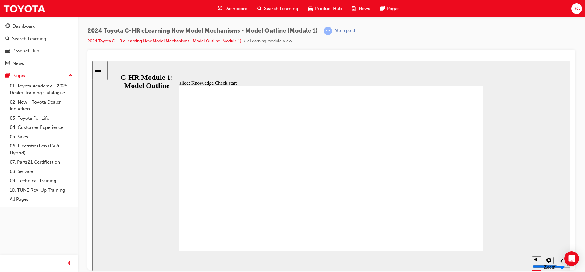
radio input "true"
drag, startPoint x: 456, startPoint y: 227, endPoint x: 451, endPoint y: 226, distance: 4.9
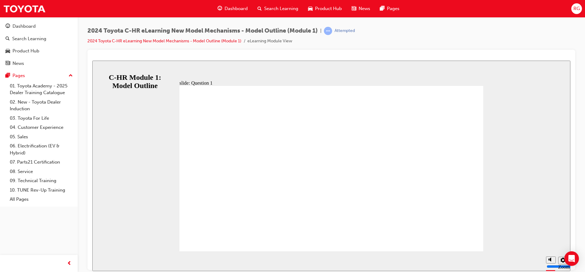
radio input "true"
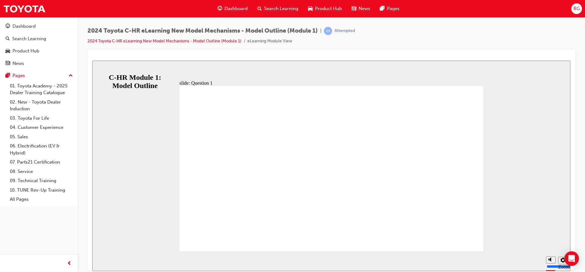
drag, startPoint x: 316, startPoint y: 216, endPoint x: 316, endPoint y: 212, distance: 4.0
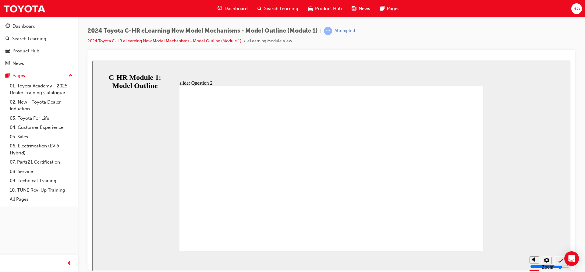
drag, startPoint x: 444, startPoint y: 224, endPoint x: 440, endPoint y: 223, distance: 3.9
drag, startPoint x: 345, startPoint y: 209, endPoint x: 337, endPoint y: 208, distance: 8.0
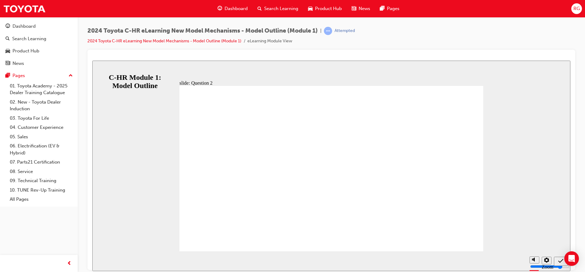
drag, startPoint x: 333, startPoint y: 205, endPoint x: 330, endPoint y: 203, distance: 3.3
radio input "false"
radio input "true"
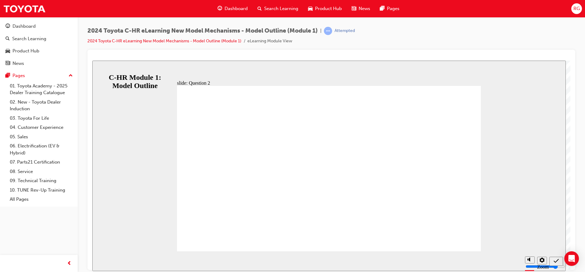
drag, startPoint x: 347, startPoint y: 198, endPoint x: 347, endPoint y: 205, distance: 6.7
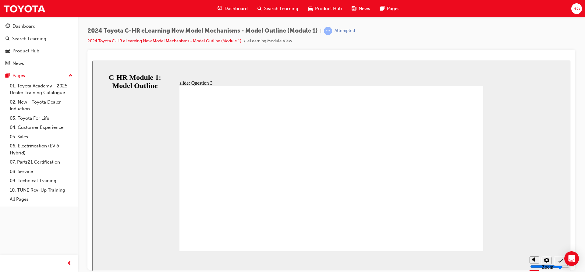
radio input "true"
click at [104, 68] on icon "Sidebar Toggle" at bounding box center [99, 70] width 9 height 4
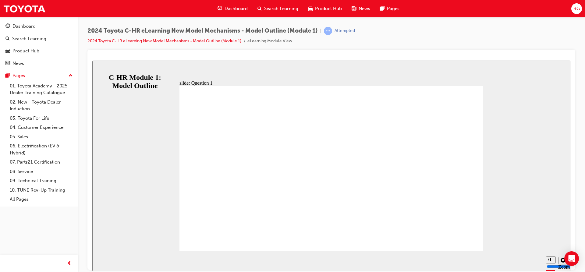
radio input "false"
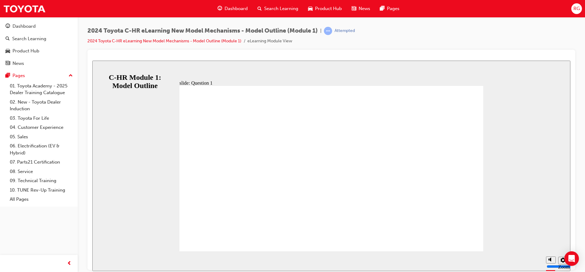
radio input "true"
drag, startPoint x: 446, startPoint y: 221, endPoint x: 447, endPoint y: 224, distance: 3.6
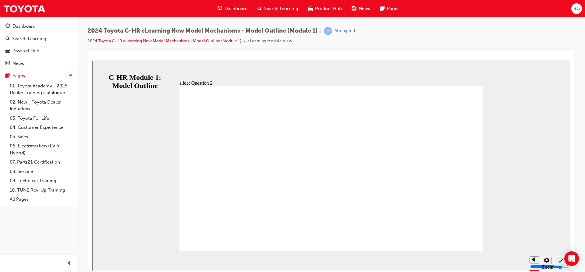
radio input "true"
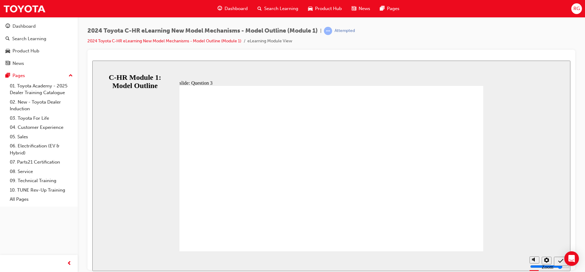
radio input "true"
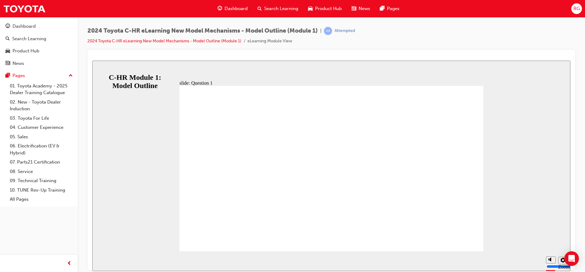
radio input "true"
drag, startPoint x: 327, startPoint y: 201, endPoint x: 323, endPoint y: 201, distance: 3.1
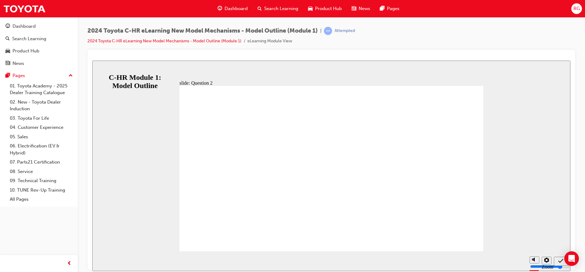
radio input "true"
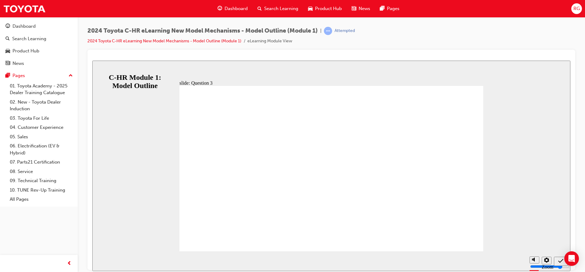
radio input "true"
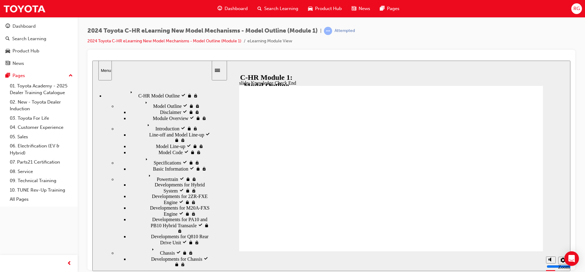
drag, startPoint x: 512, startPoint y: 207, endPoint x: 475, endPoint y: 202, distance: 36.5
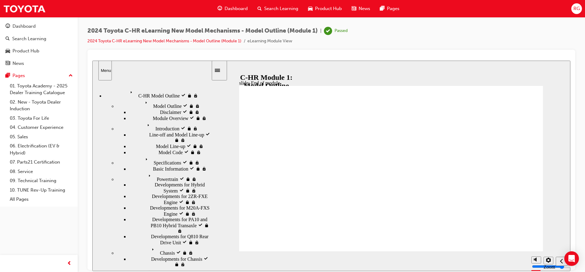
click at [132, 88] on span "C-HR Model Outline visited" at bounding box center [156, 90] width 56 height 5
click at [143, 104] on span "Model Outline visited" at bounding box center [164, 100] width 43 height 5
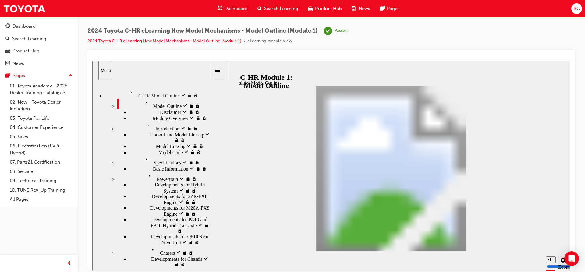
click at [135, 115] on div "Disclaimer visited Disclaimer" at bounding box center [170, 112] width 82 height 6
click at [140, 131] on div "Introduction visited Introduction" at bounding box center [164, 126] width 94 height 10
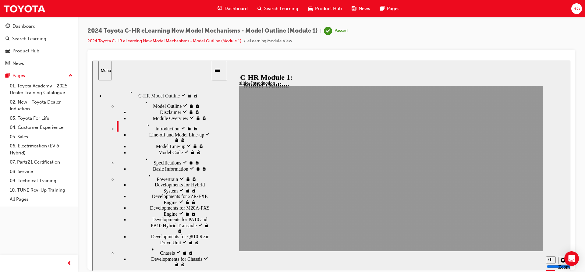
click at [140, 184] on ul "Model Outline visited Model Outline Disclaimer Disclaimer" at bounding box center [157, 210] width 107 height 225
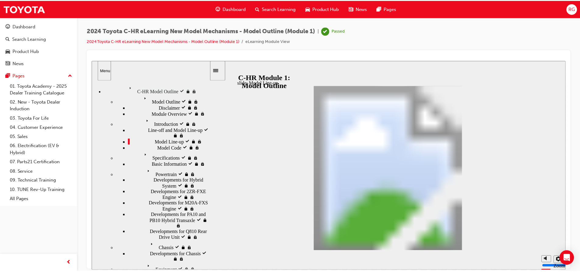
scroll to position [5, 0]
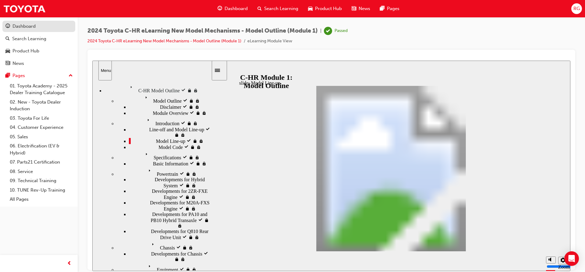
click at [21, 25] on div "Dashboard" at bounding box center [23, 26] width 23 height 7
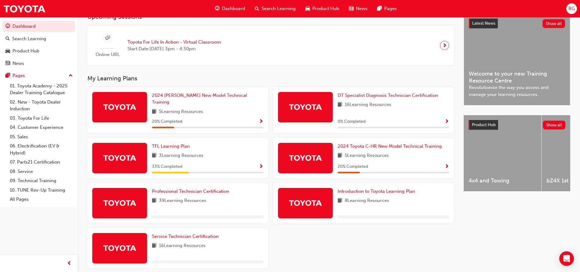
scroll to position [164, 0]
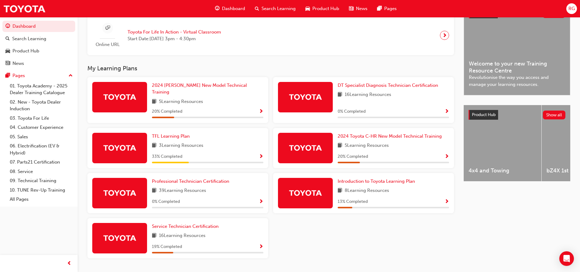
scroll to position [152, 0]
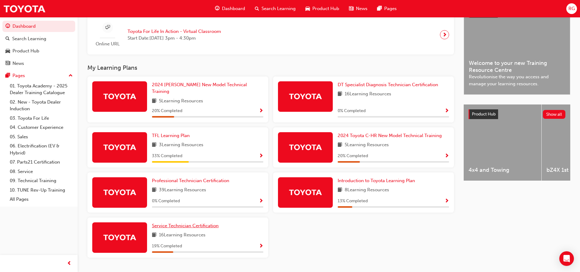
click at [180, 225] on span "Service Technician Certification" at bounding box center [185, 225] width 67 height 5
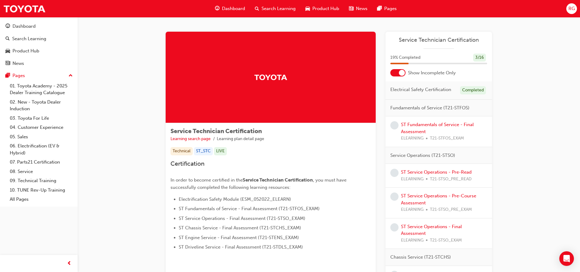
click at [400, 75] on div at bounding box center [402, 73] width 6 height 6
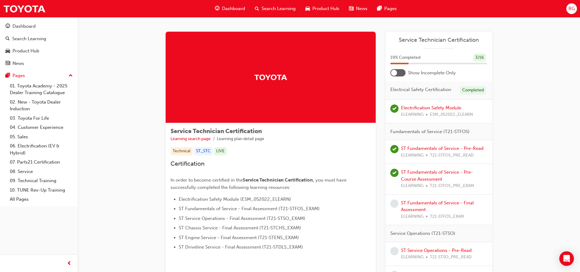
click at [569, 8] on span "RG" at bounding box center [572, 8] width 6 height 7
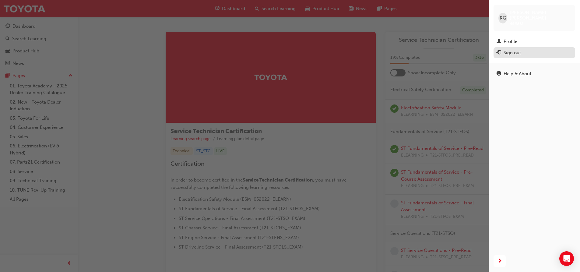
click at [515, 49] on div "Sign out" at bounding box center [512, 52] width 17 height 7
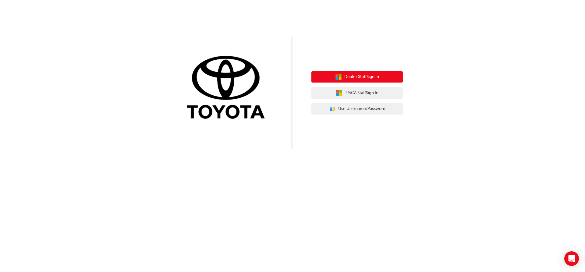
click at [343, 74] on button "Dealer Staff Sign In" at bounding box center [356, 77] width 91 height 12
